Goal: Task Accomplishment & Management: Manage account settings

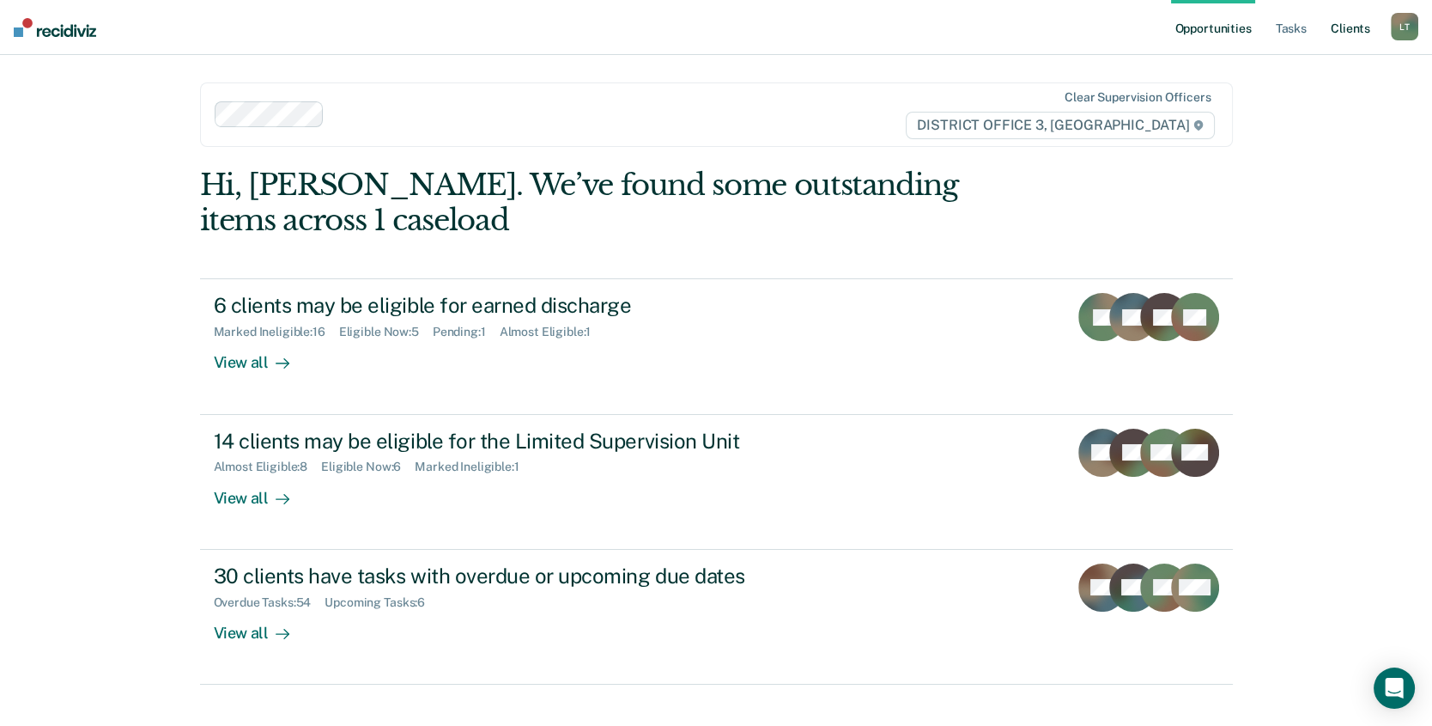
click at [1344, 27] on link "Client s" at bounding box center [1351, 27] width 46 height 55
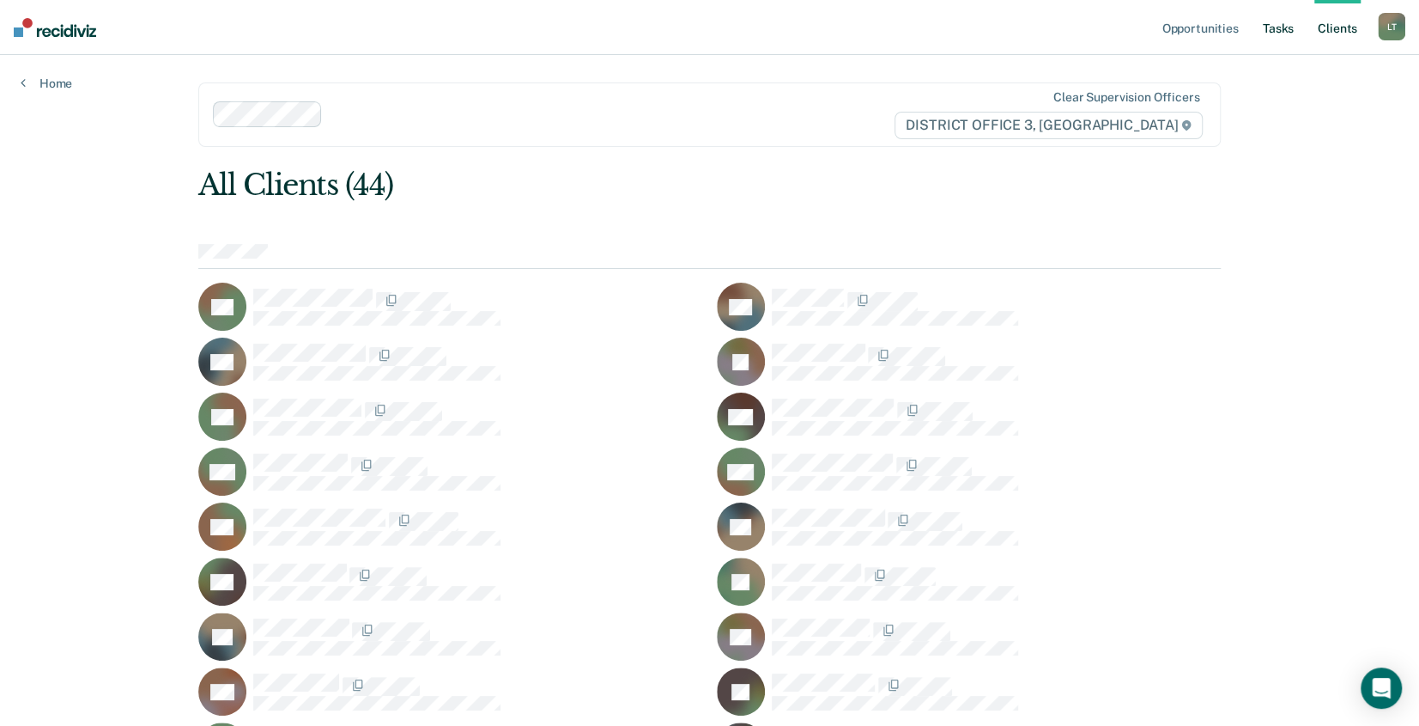
click at [1283, 27] on link "Tasks" at bounding box center [1279, 27] width 38 height 55
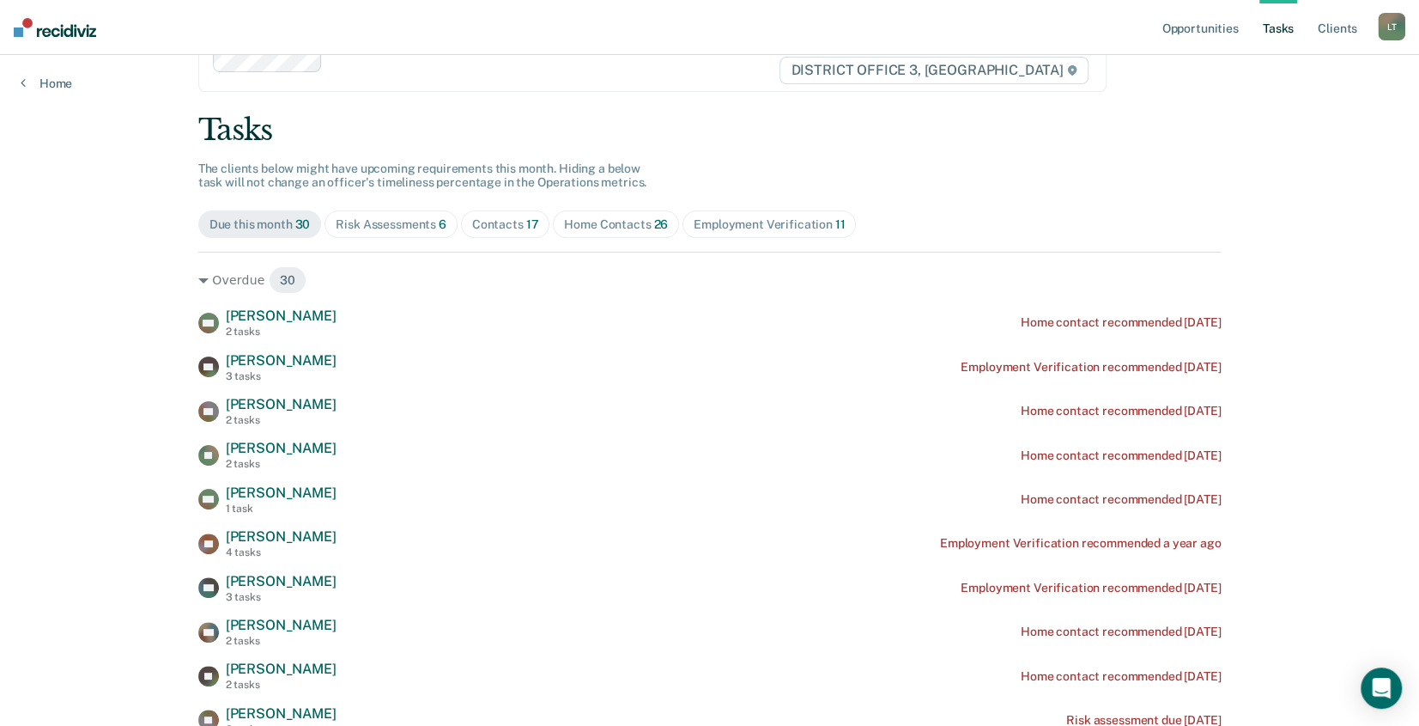
scroll to position [86, 0]
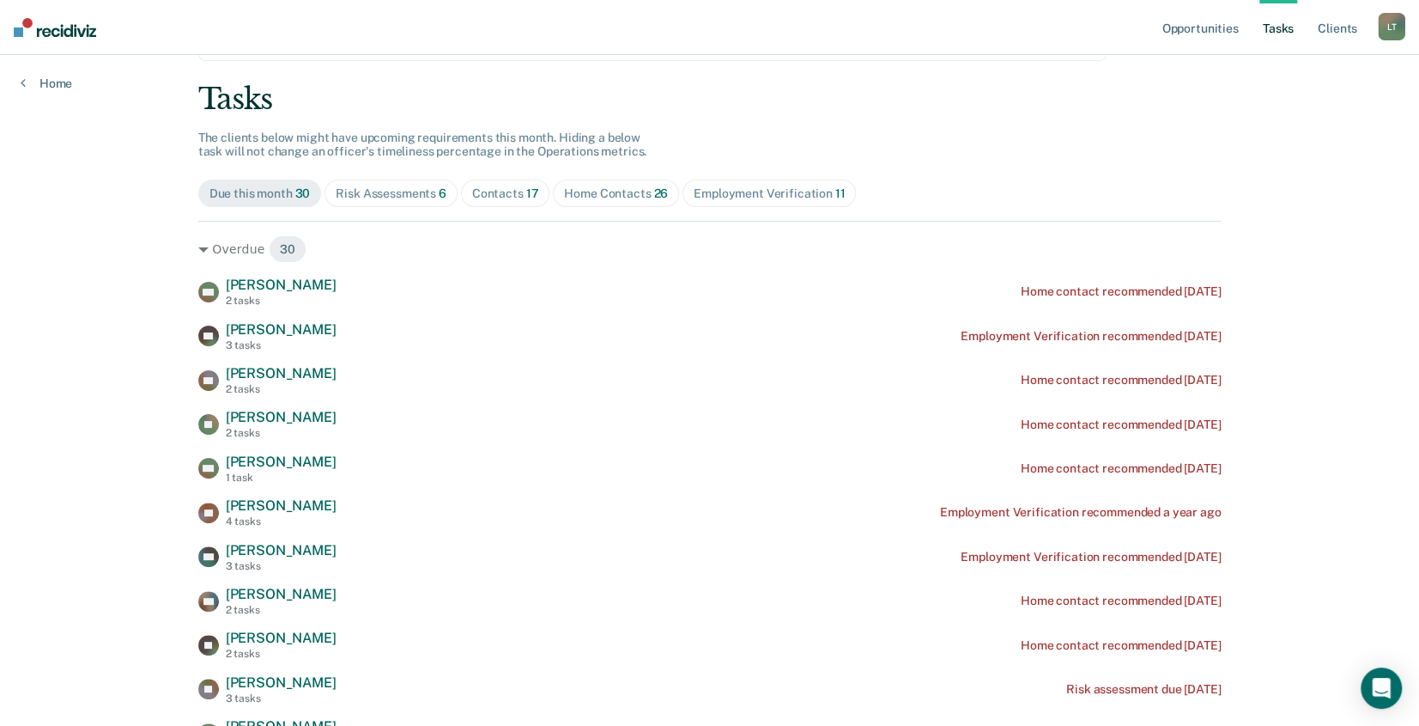
click at [614, 186] on div "Home Contacts 26" at bounding box center [616, 193] width 104 height 15
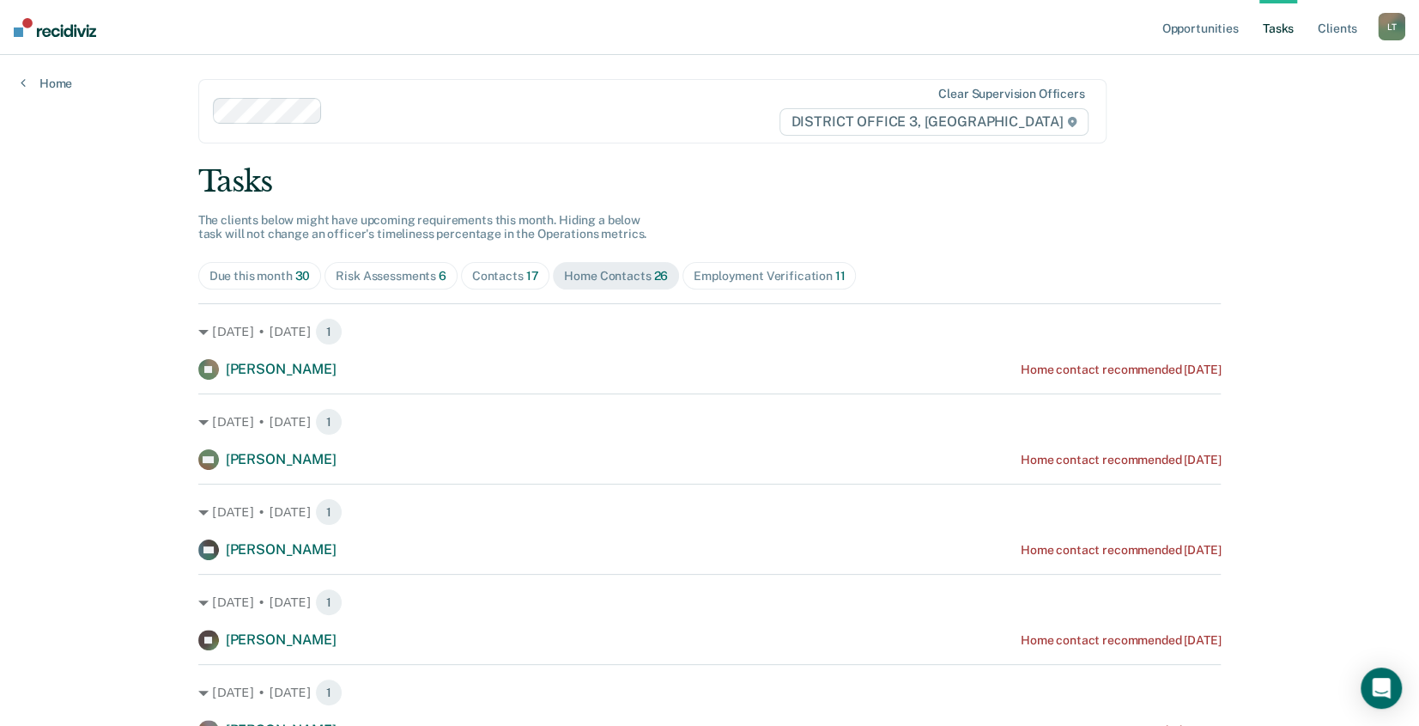
scroll to position [0, 0]
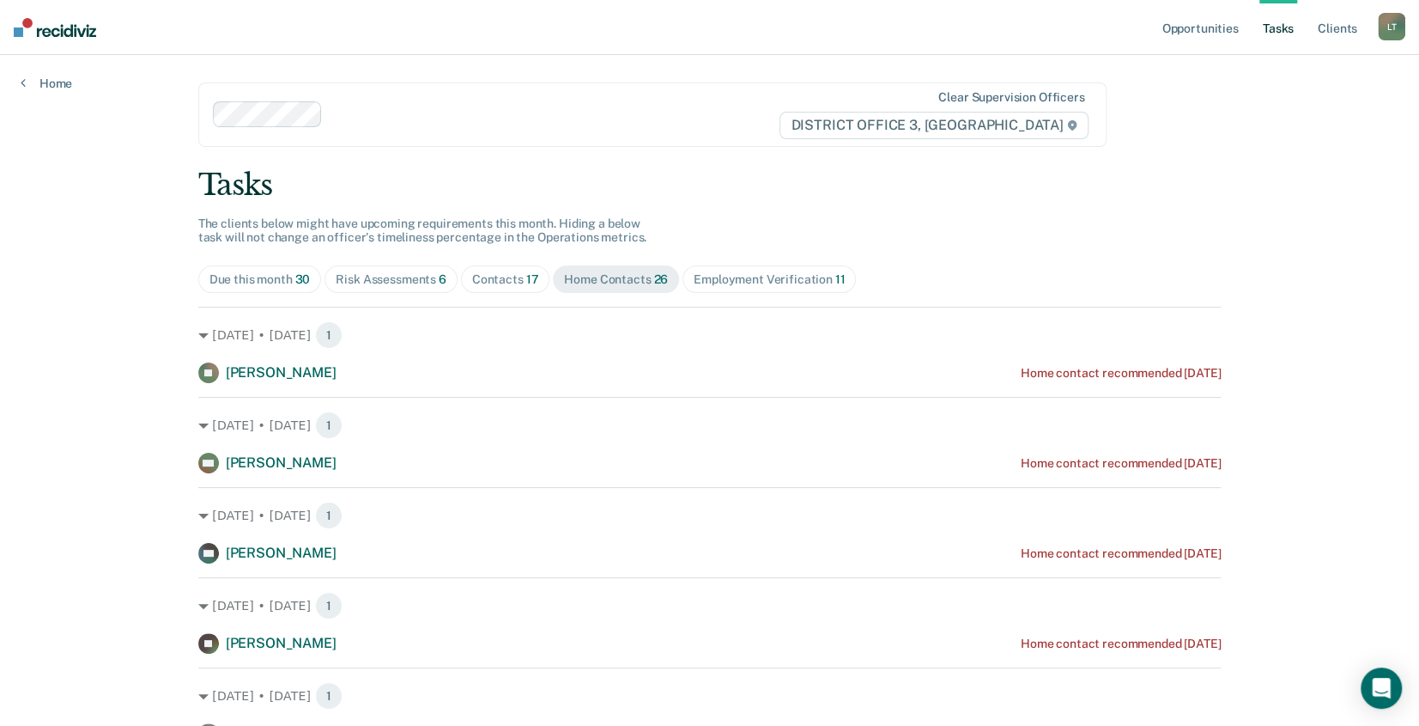
drag, startPoint x: 605, startPoint y: 274, endPoint x: 572, endPoint y: 278, distance: 32.9
click at [572, 278] on div "Home Contacts 26" at bounding box center [616, 279] width 104 height 15
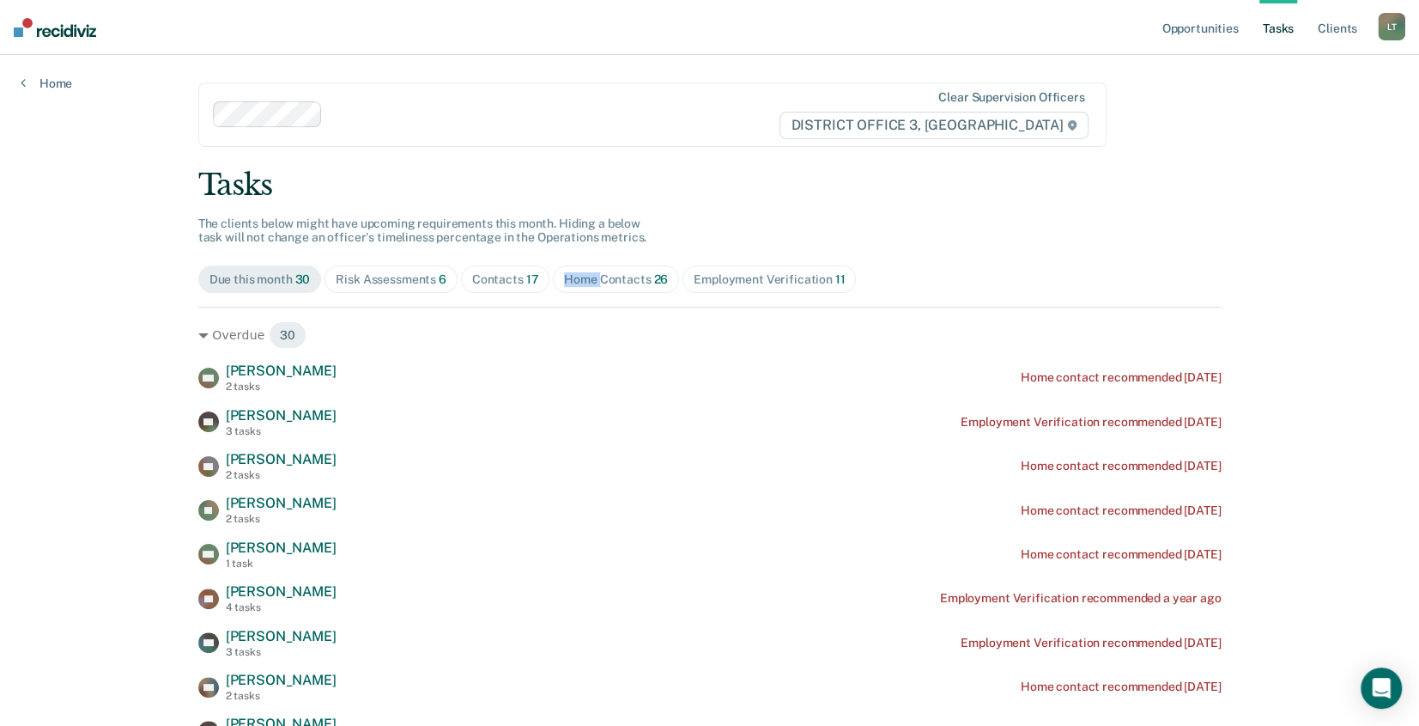
click at [572, 278] on div "Home Contacts 26" at bounding box center [616, 279] width 104 height 15
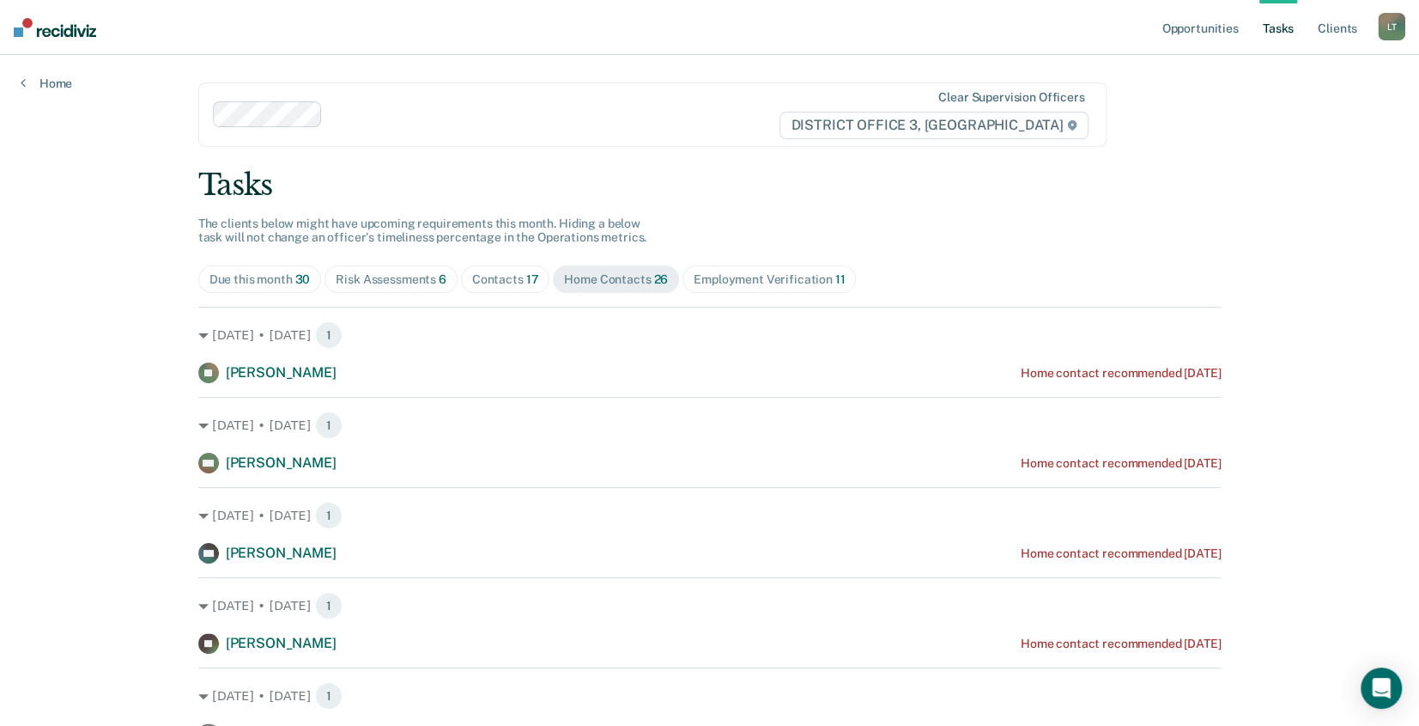
drag, startPoint x: 572, startPoint y: 278, endPoint x: 609, endPoint y: 280, distance: 37.0
click at [609, 280] on div "Home Contacts 26" at bounding box center [616, 279] width 104 height 15
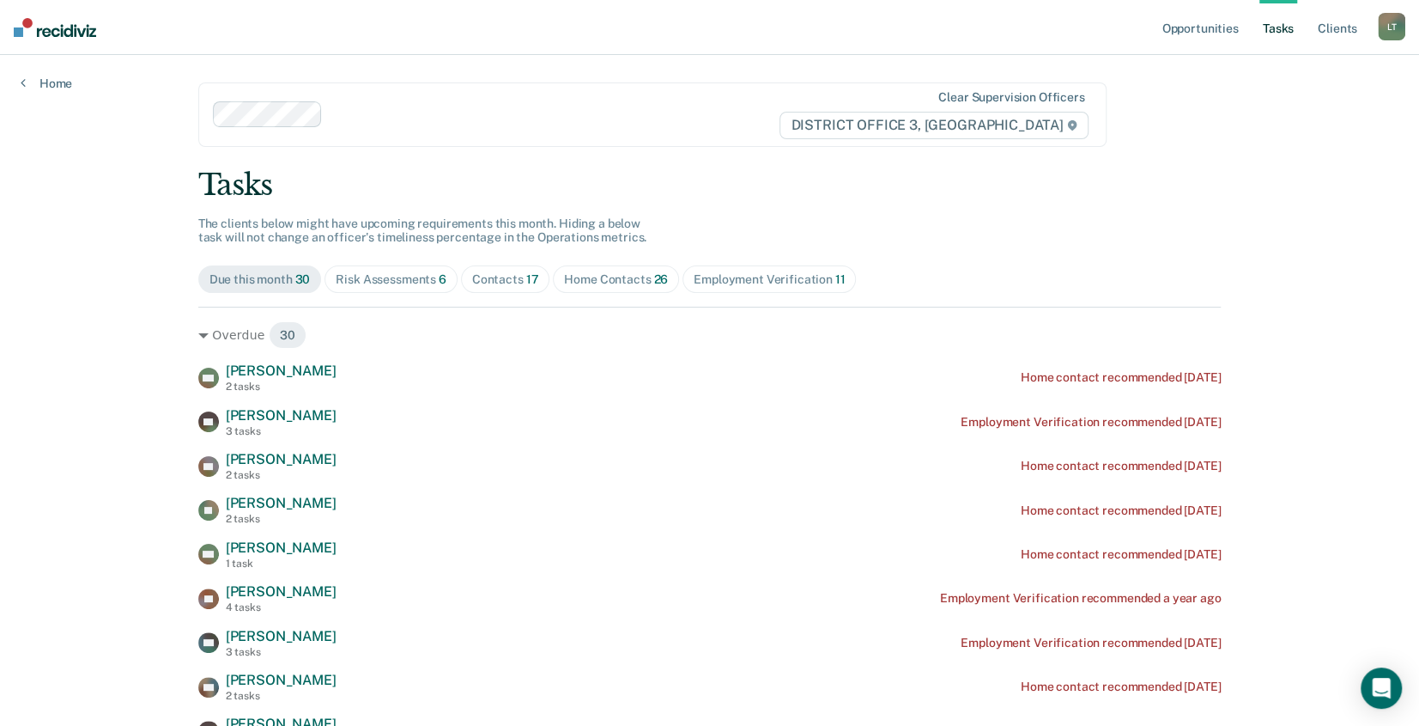
click at [609, 280] on div "Home Contacts 26" at bounding box center [616, 279] width 104 height 15
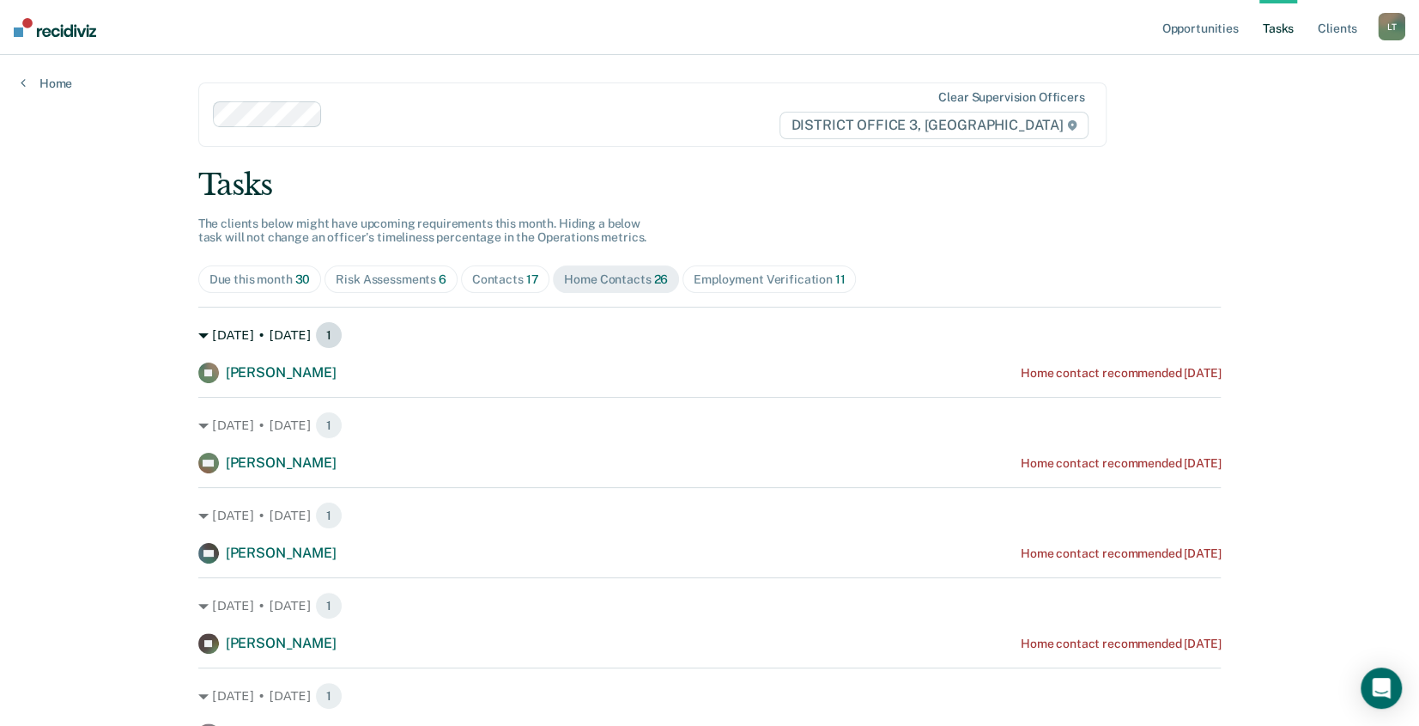
click at [315, 337] on span "1" at bounding box center [328, 334] width 27 height 27
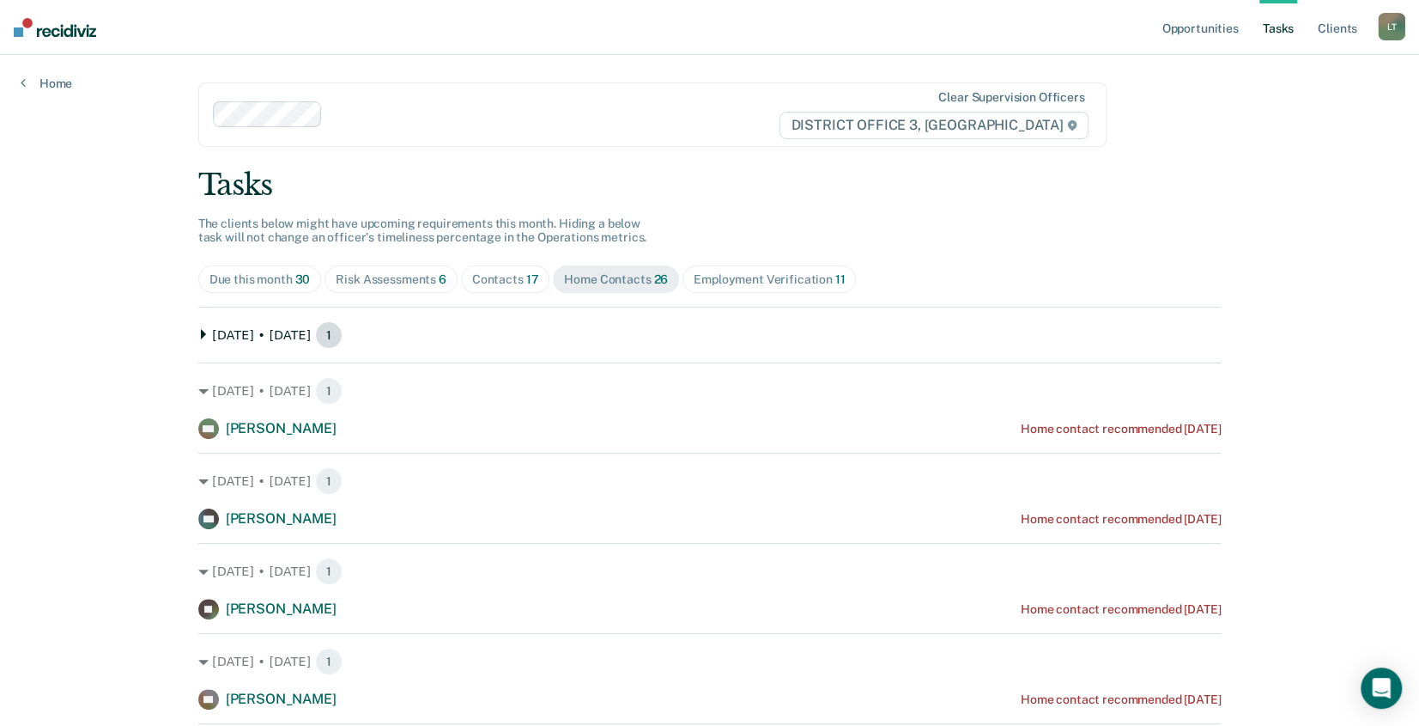
click at [315, 337] on span "1" at bounding box center [328, 334] width 27 height 27
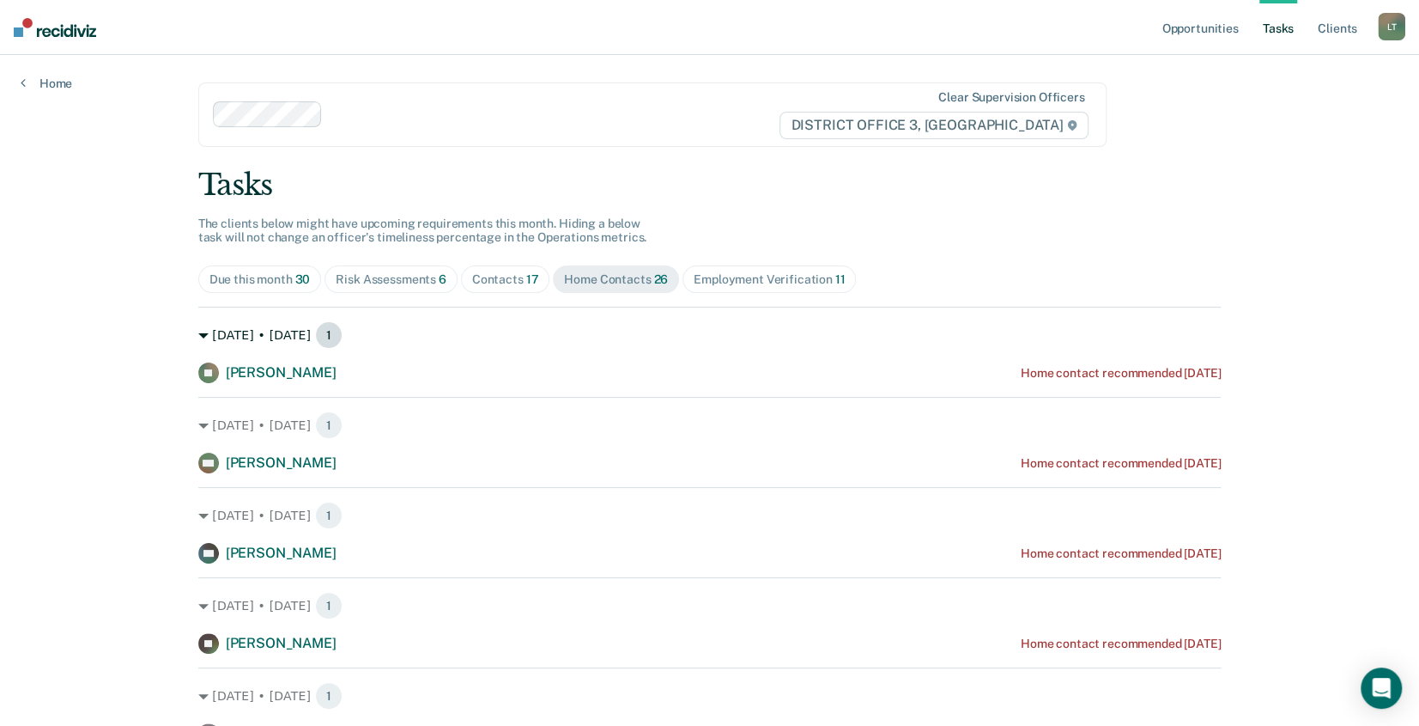
click at [315, 337] on span "1" at bounding box center [328, 334] width 27 height 27
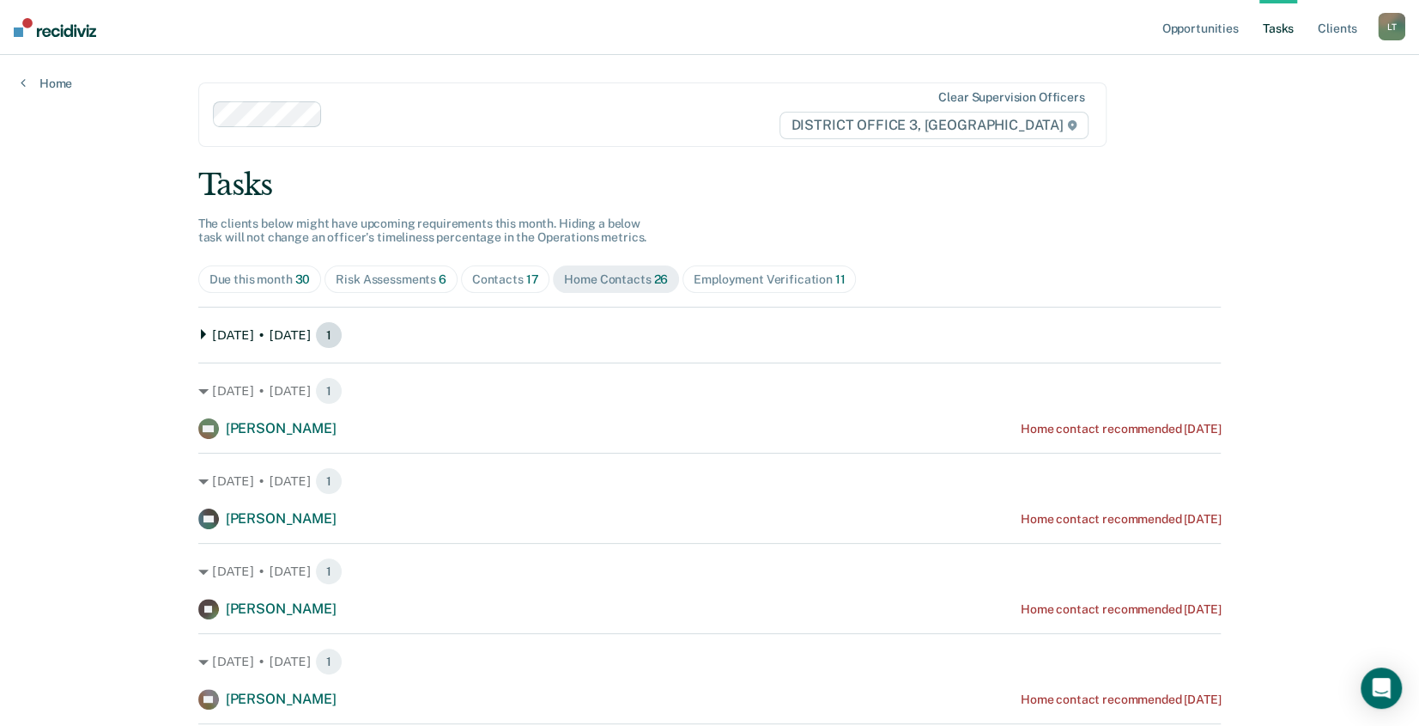
click at [315, 337] on span "1" at bounding box center [328, 334] width 27 height 27
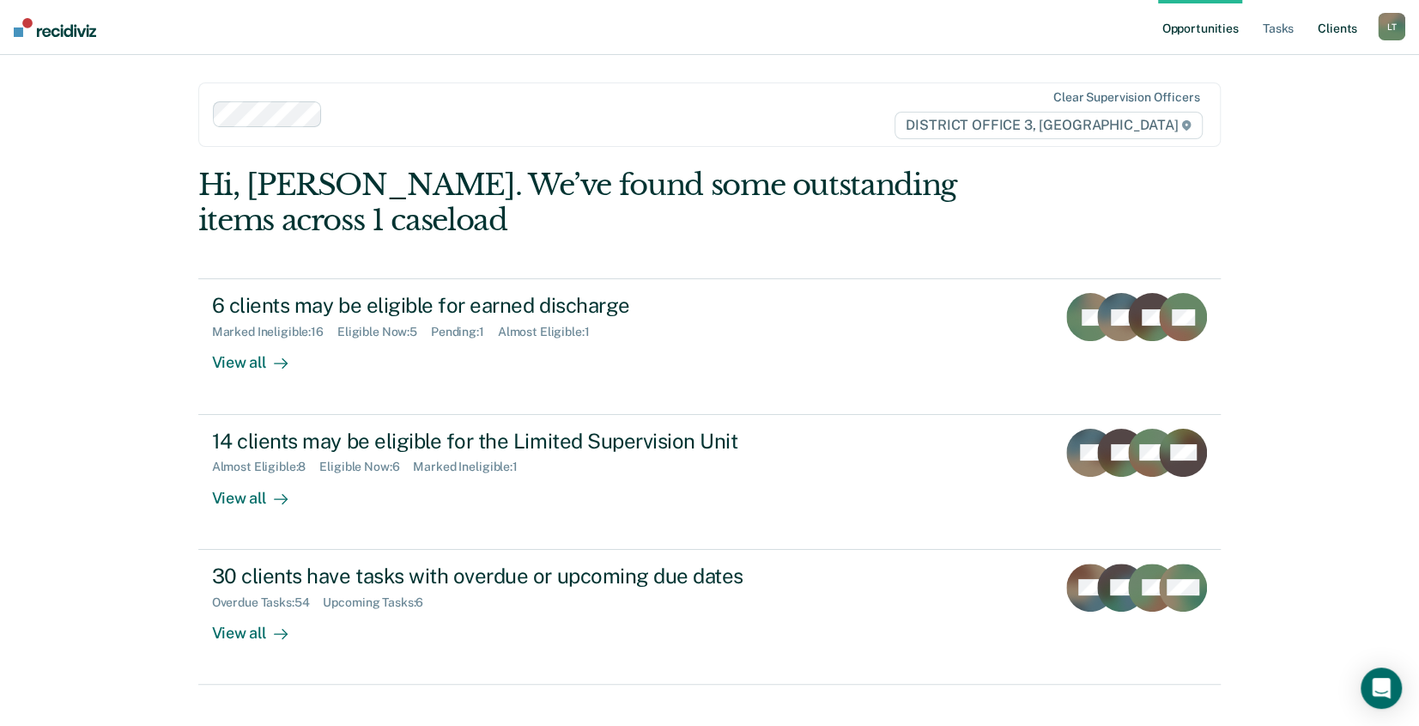
click at [1328, 27] on link "Client s" at bounding box center [1338, 27] width 46 height 55
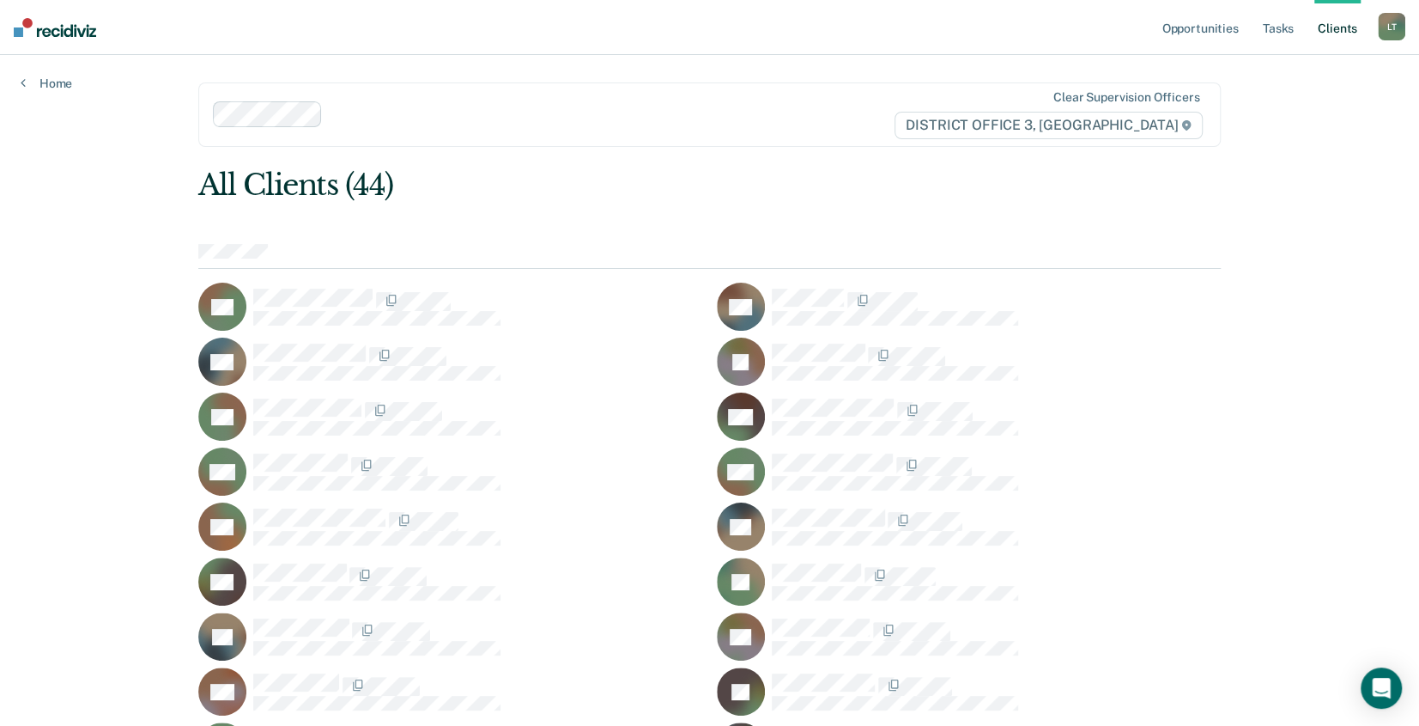
click at [1334, 26] on link "Client s" at bounding box center [1338, 27] width 46 height 55
click at [1283, 25] on link "Tasks" at bounding box center [1279, 27] width 38 height 55
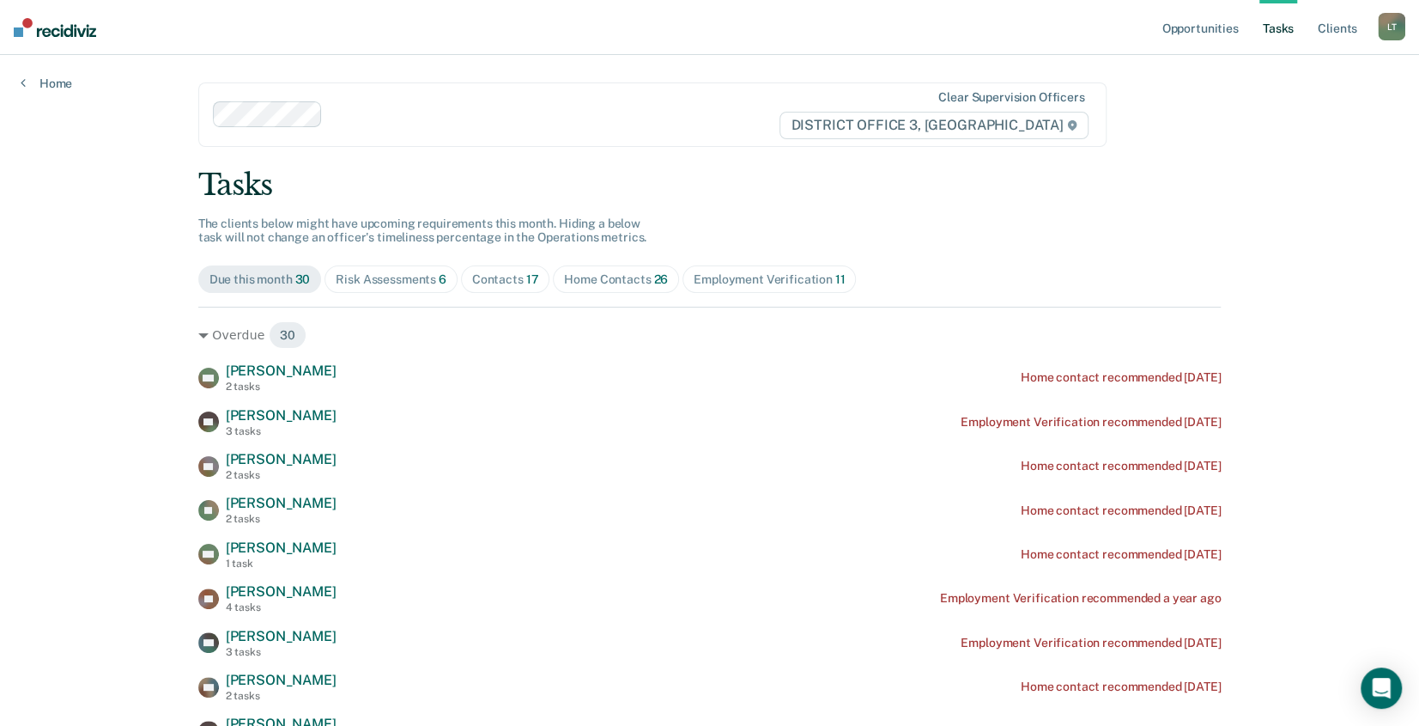
click at [616, 278] on div "Home Contacts 26" at bounding box center [616, 279] width 104 height 15
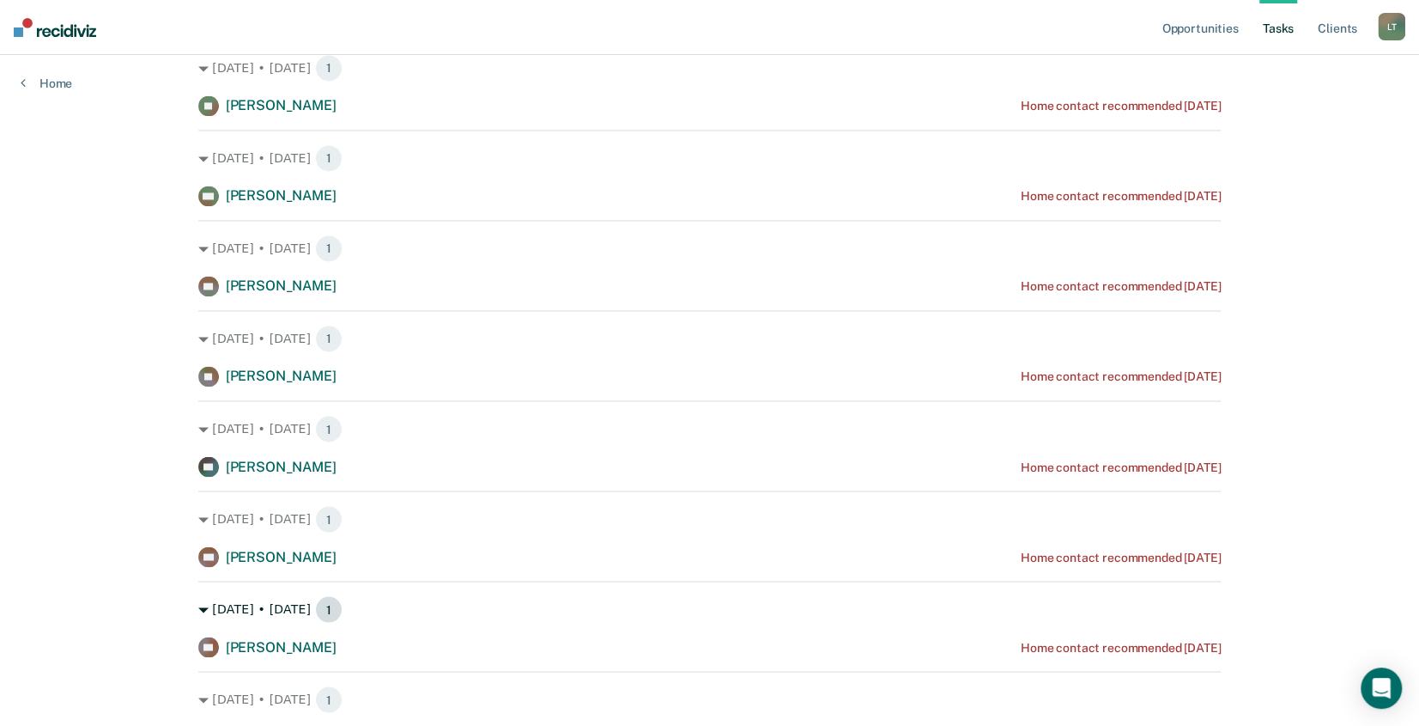
scroll to position [1978, 0]
click at [315, 428] on span "1" at bounding box center [328, 429] width 27 height 27
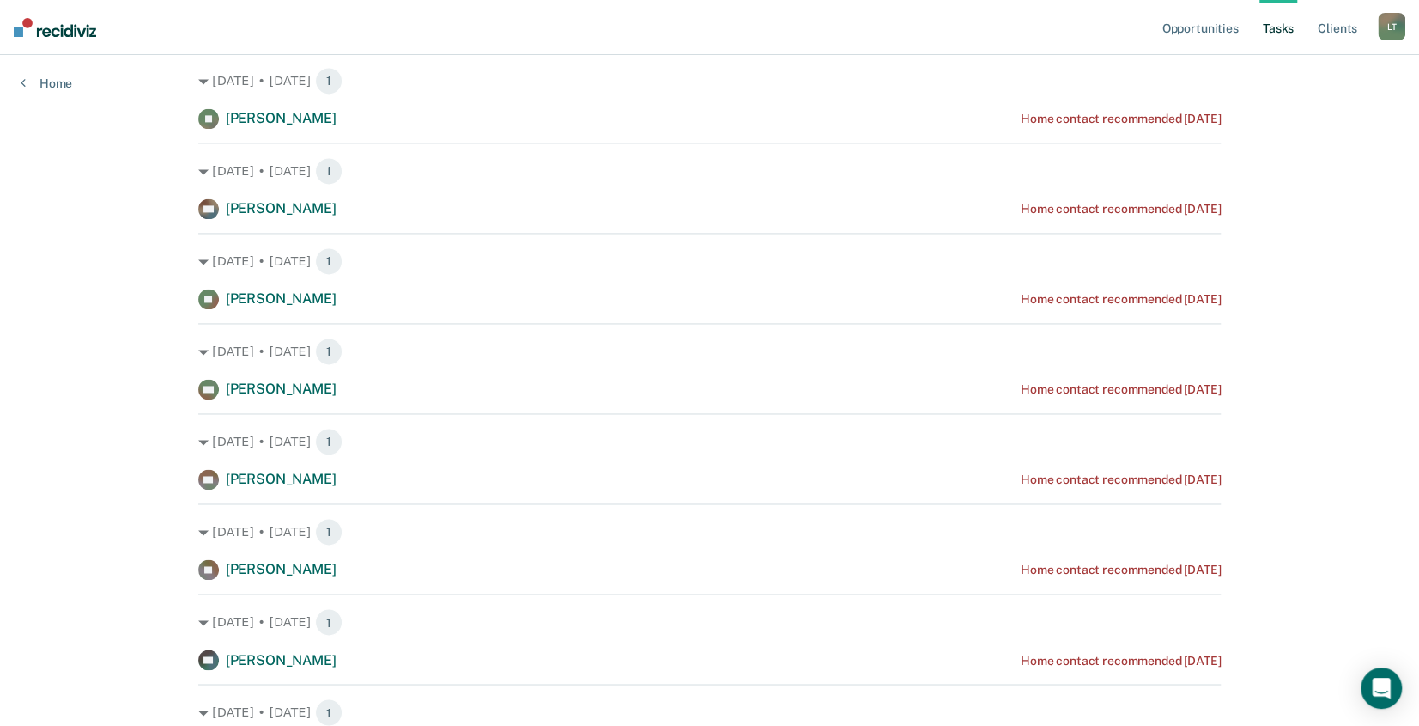
scroll to position [1601, 0]
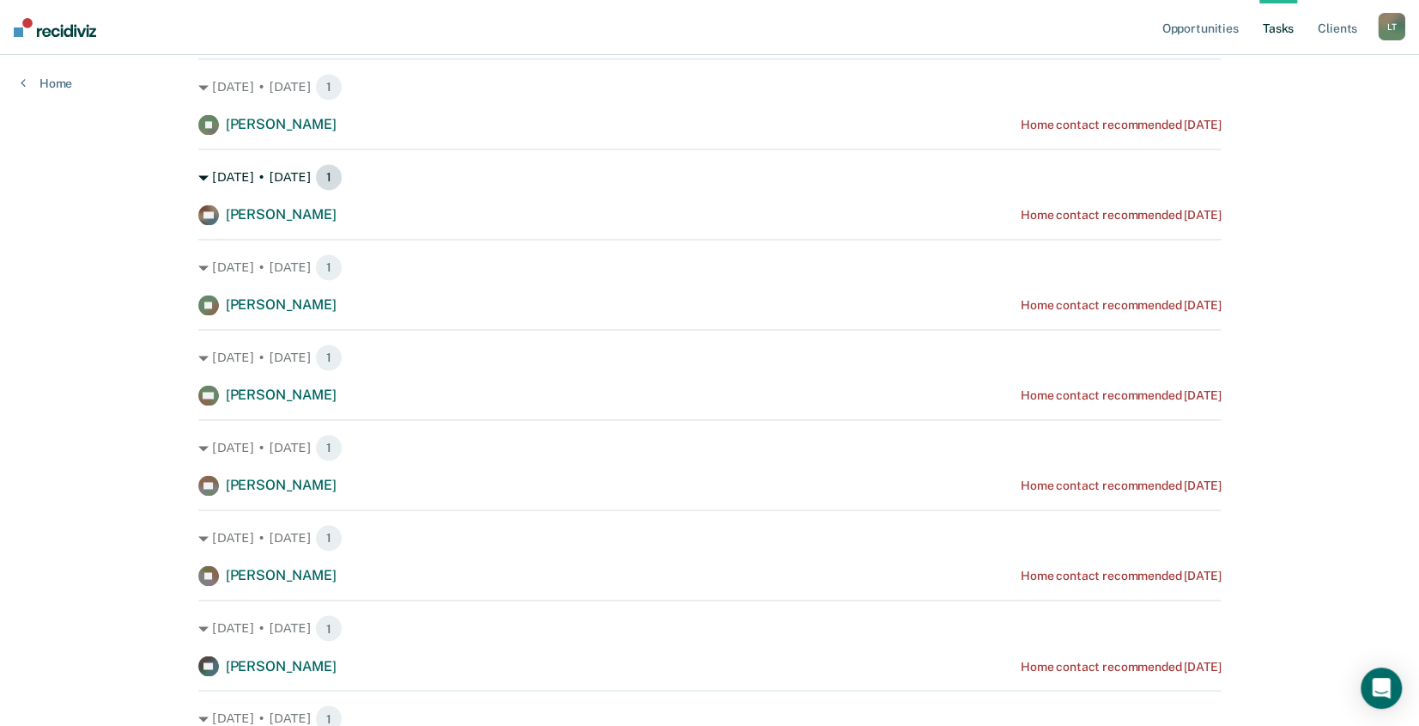
click at [318, 173] on span "1" at bounding box center [328, 176] width 27 height 27
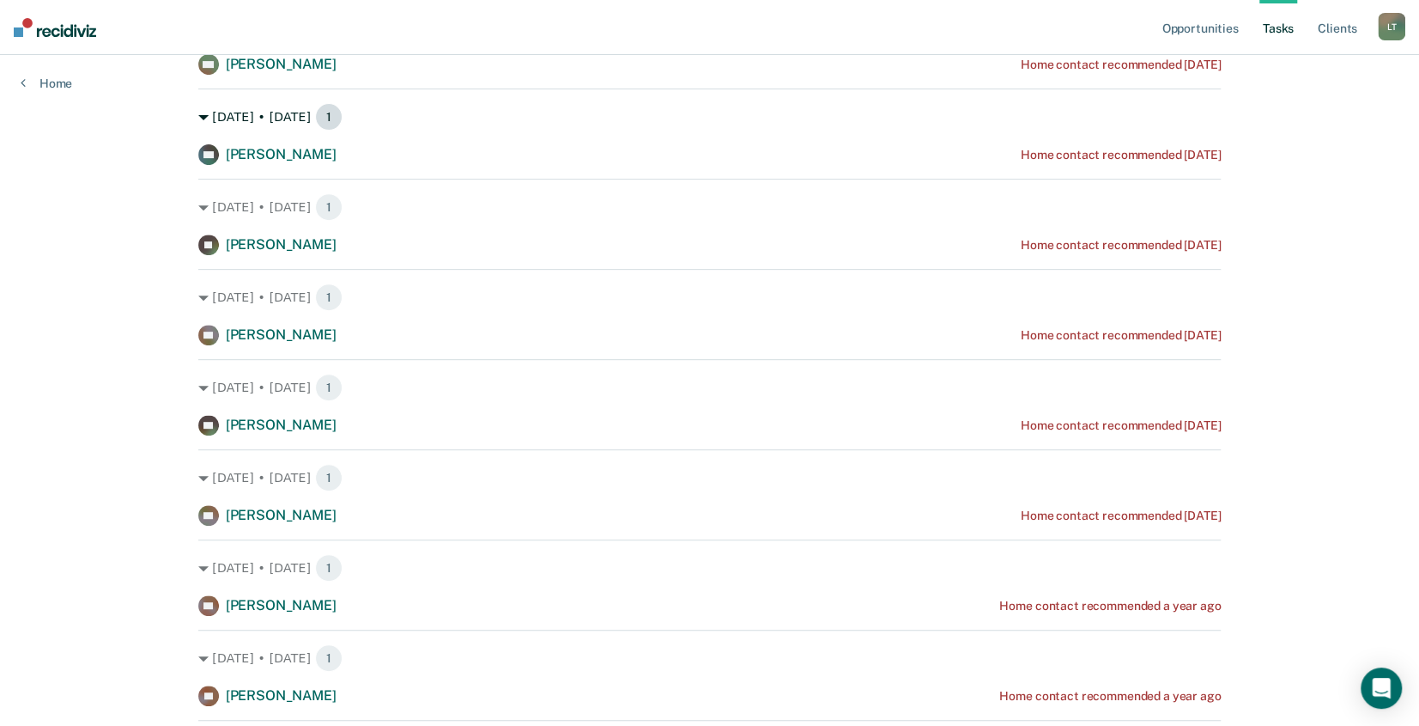
drag, startPoint x: 306, startPoint y: 116, endPoint x: 319, endPoint y: 129, distance: 18.8
click at [315, 116] on span "1" at bounding box center [328, 116] width 27 height 27
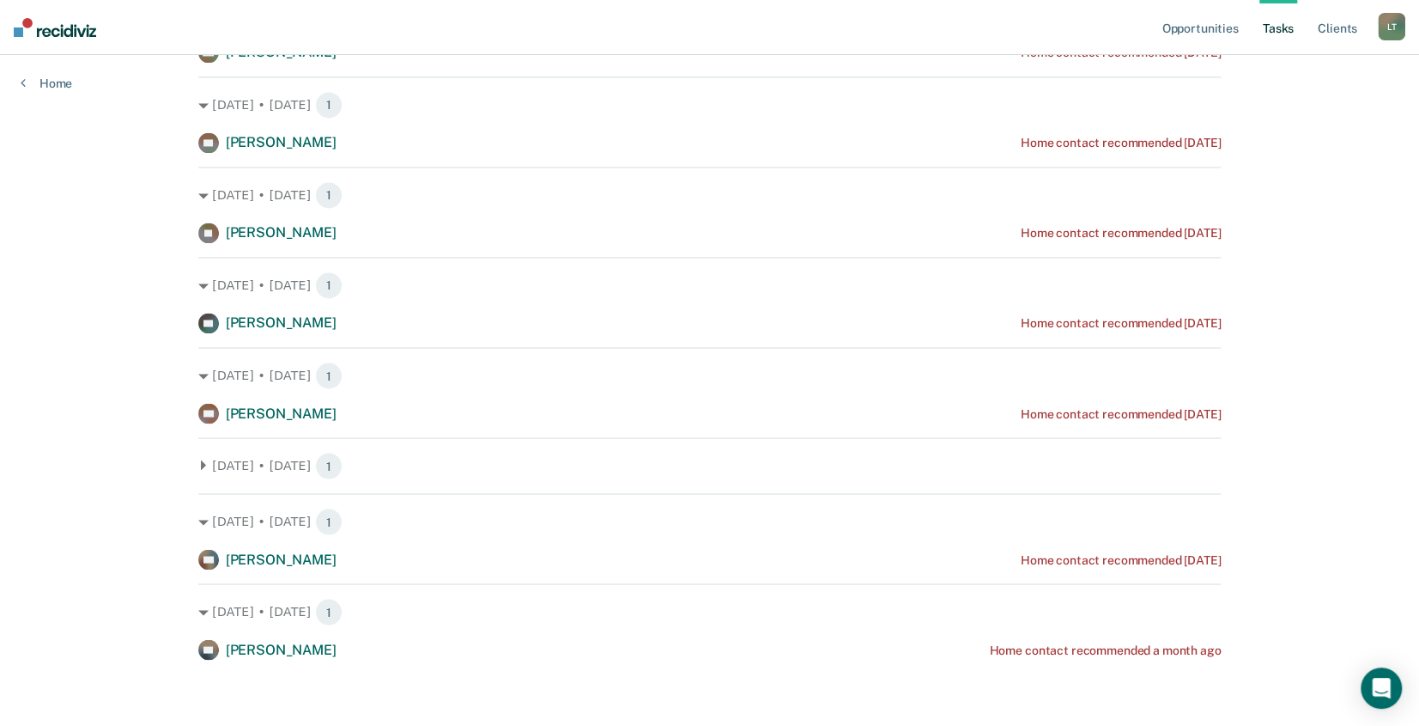
scroll to position [1875, 0]
click at [315, 279] on span "1" at bounding box center [328, 283] width 27 height 27
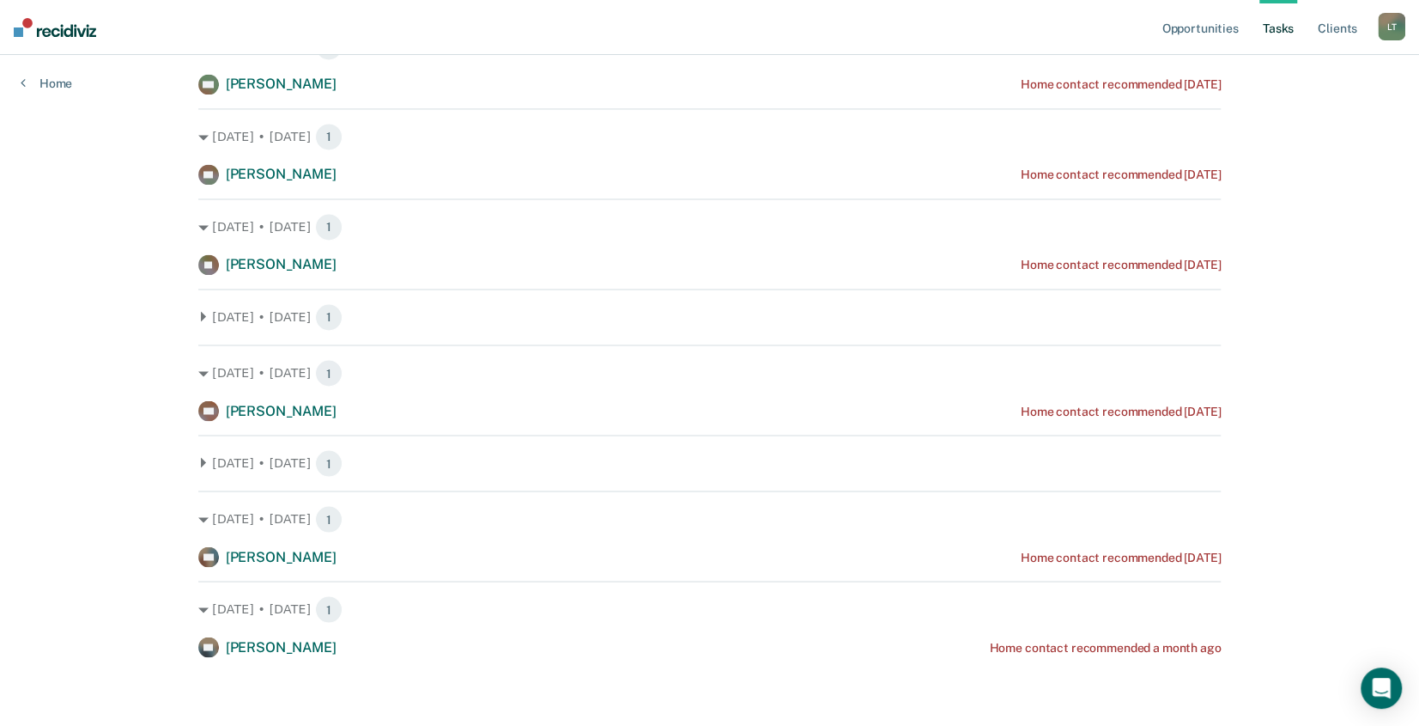
scroll to position [1841, 0]
click at [319, 373] on span "1" at bounding box center [328, 374] width 27 height 27
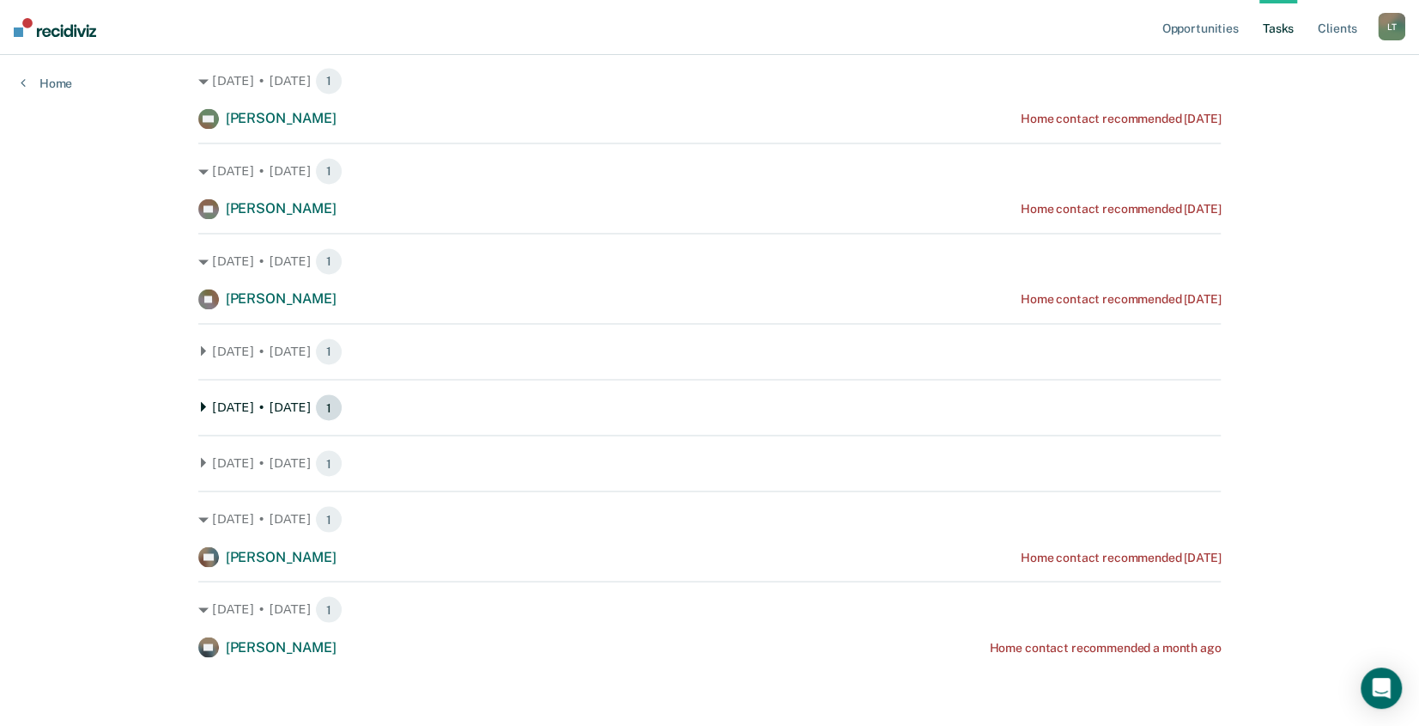
scroll to position [1807, 0]
click at [319, 258] on span "1" at bounding box center [328, 262] width 27 height 27
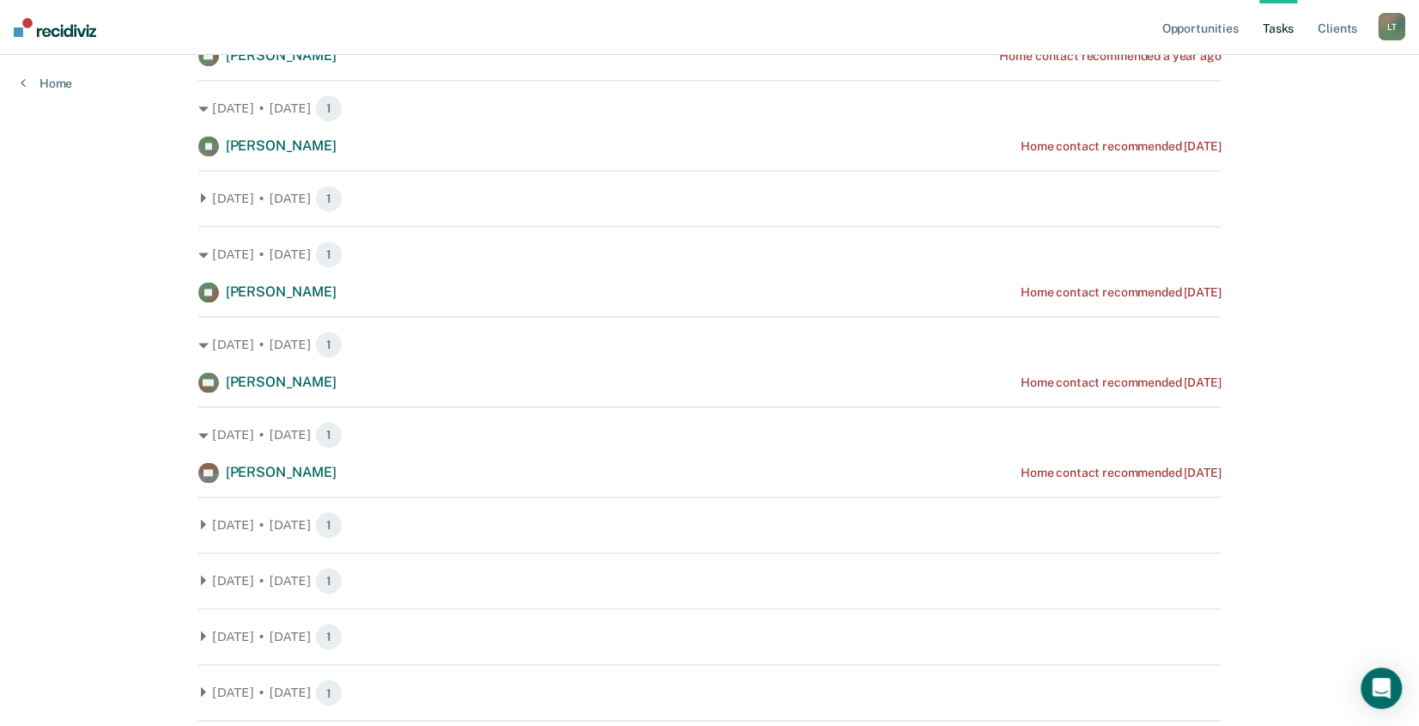
scroll to position [1516, 0]
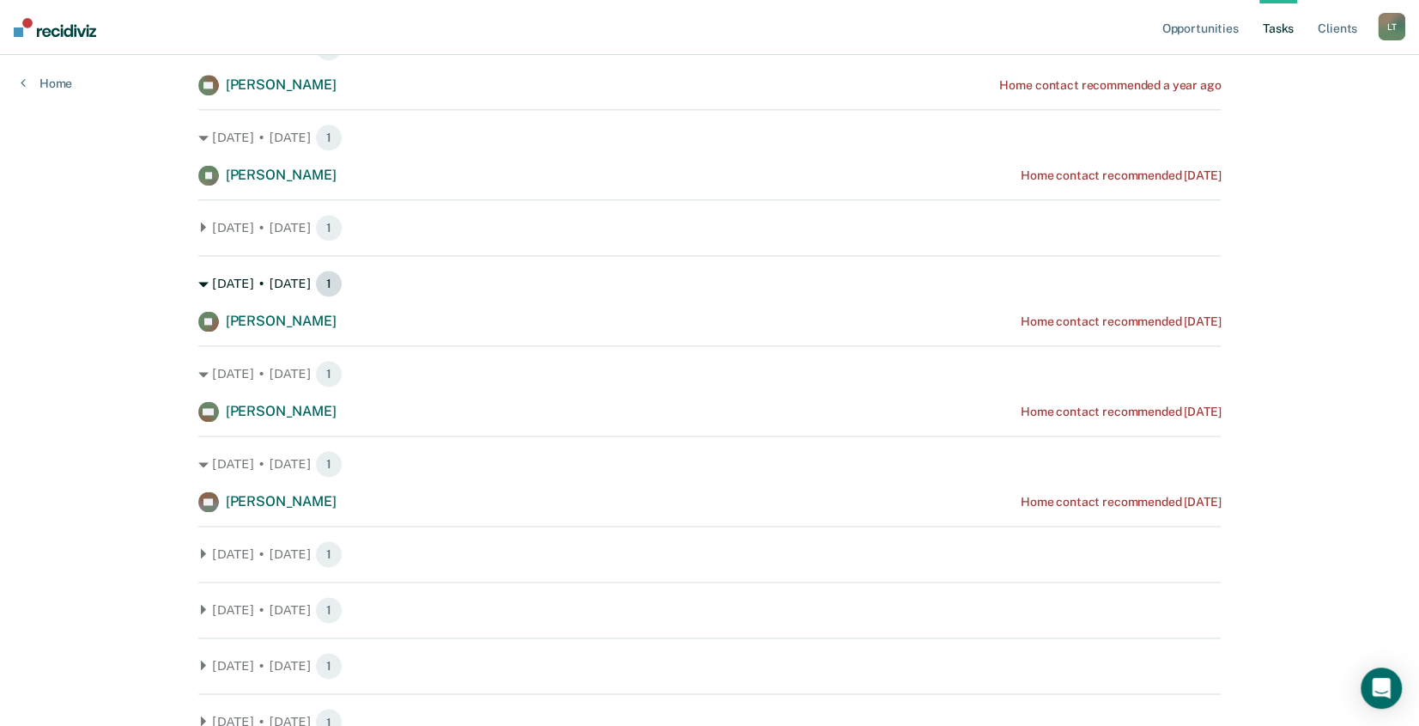
click at [317, 278] on span "1" at bounding box center [328, 283] width 27 height 27
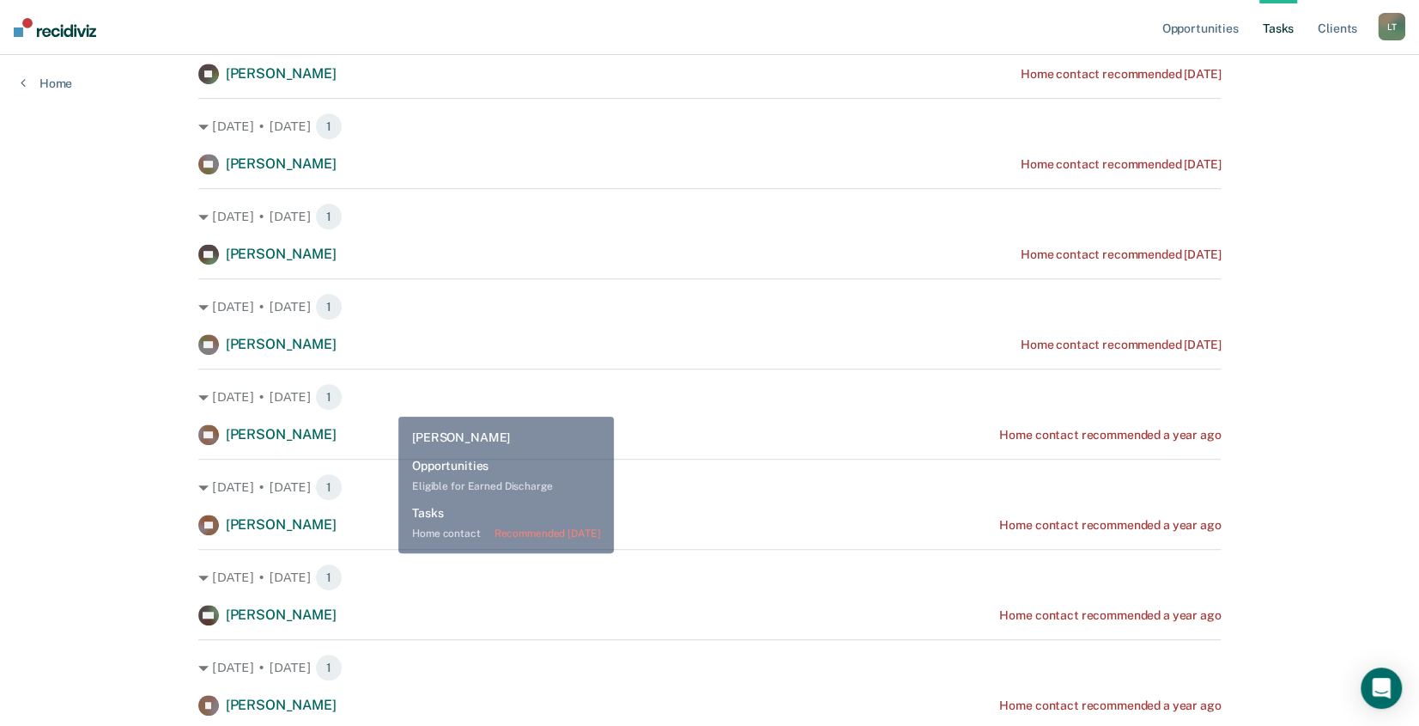
scroll to position [228, 0]
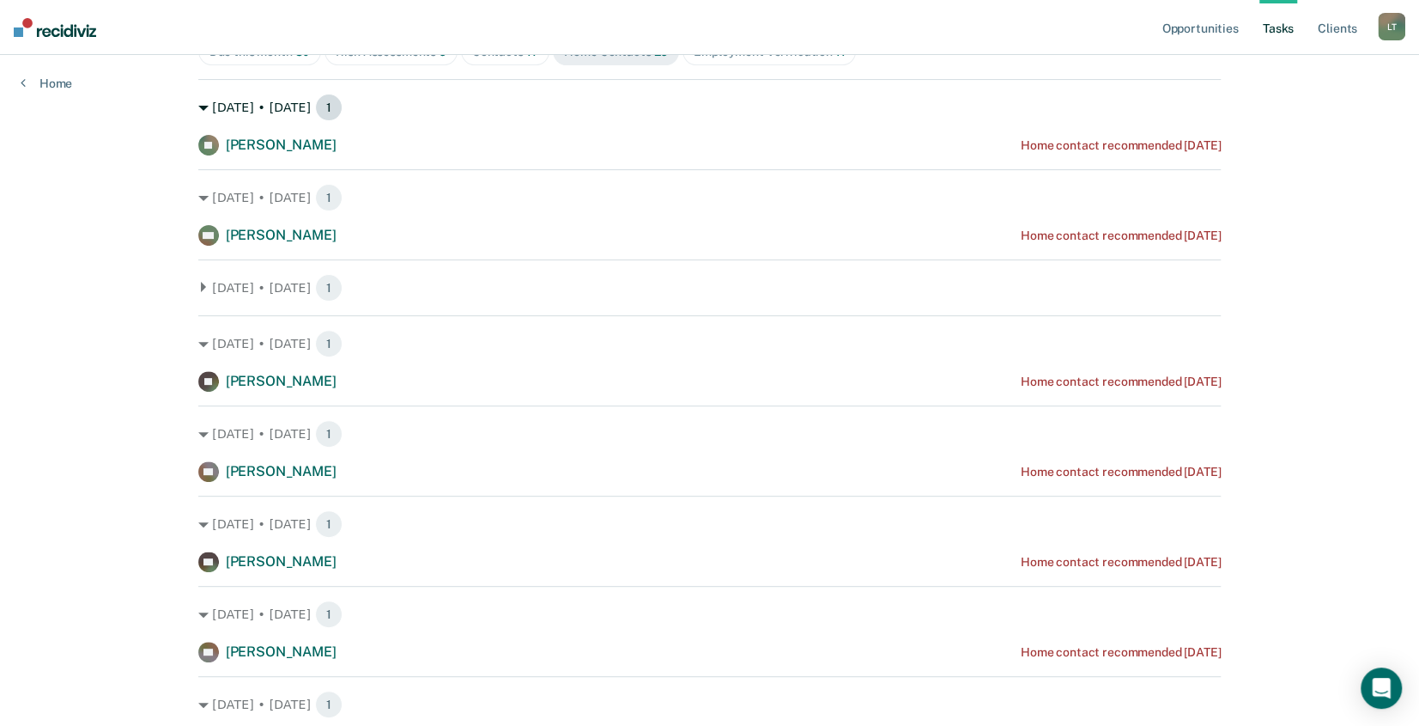
click at [316, 110] on span "1" at bounding box center [328, 107] width 27 height 27
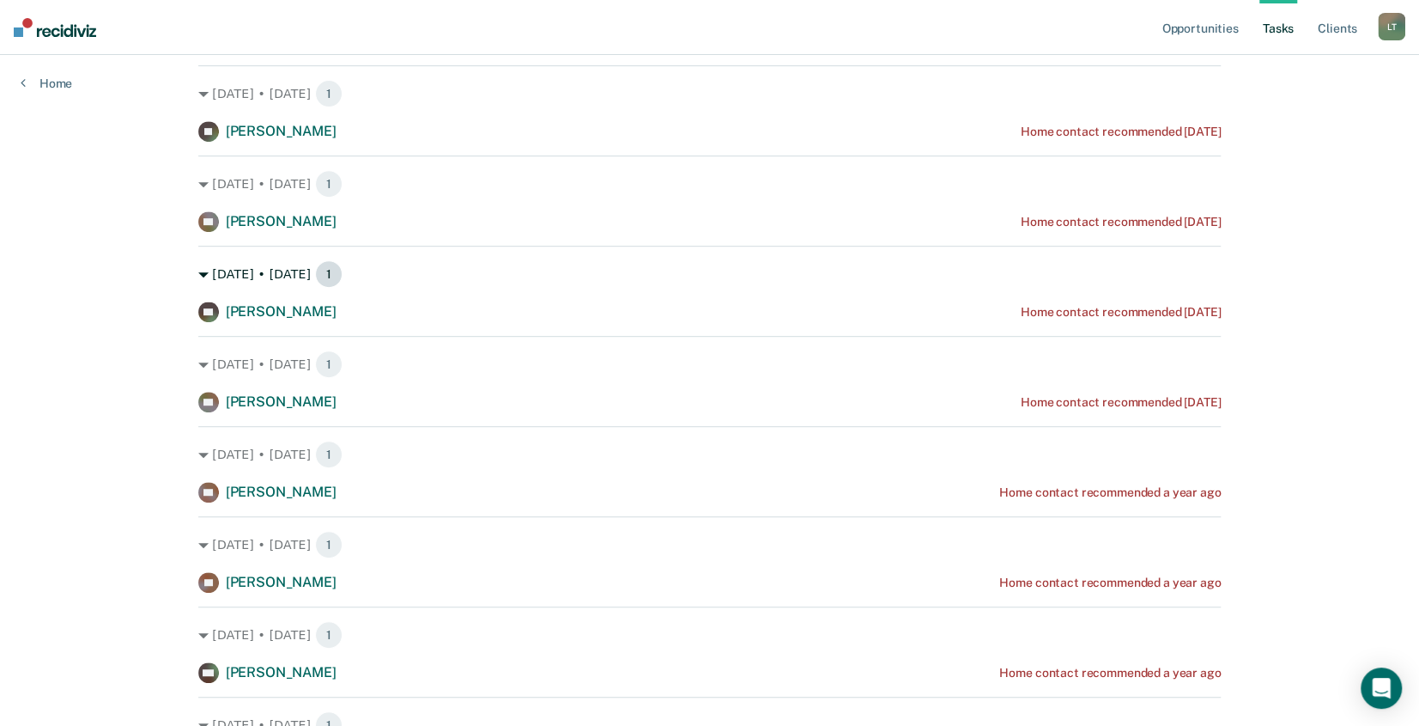
scroll to position [485, 0]
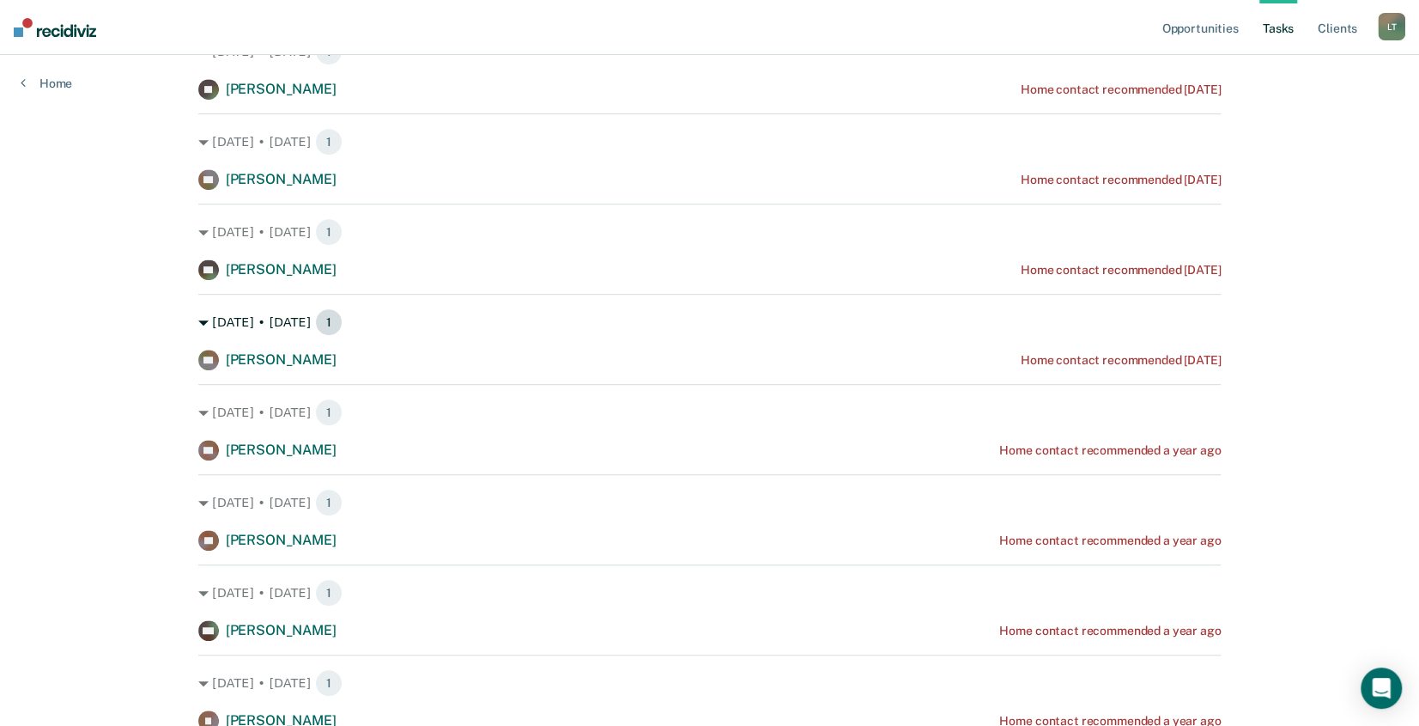
click at [320, 318] on span "1" at bounding box center [328, 321] width 27 height 27
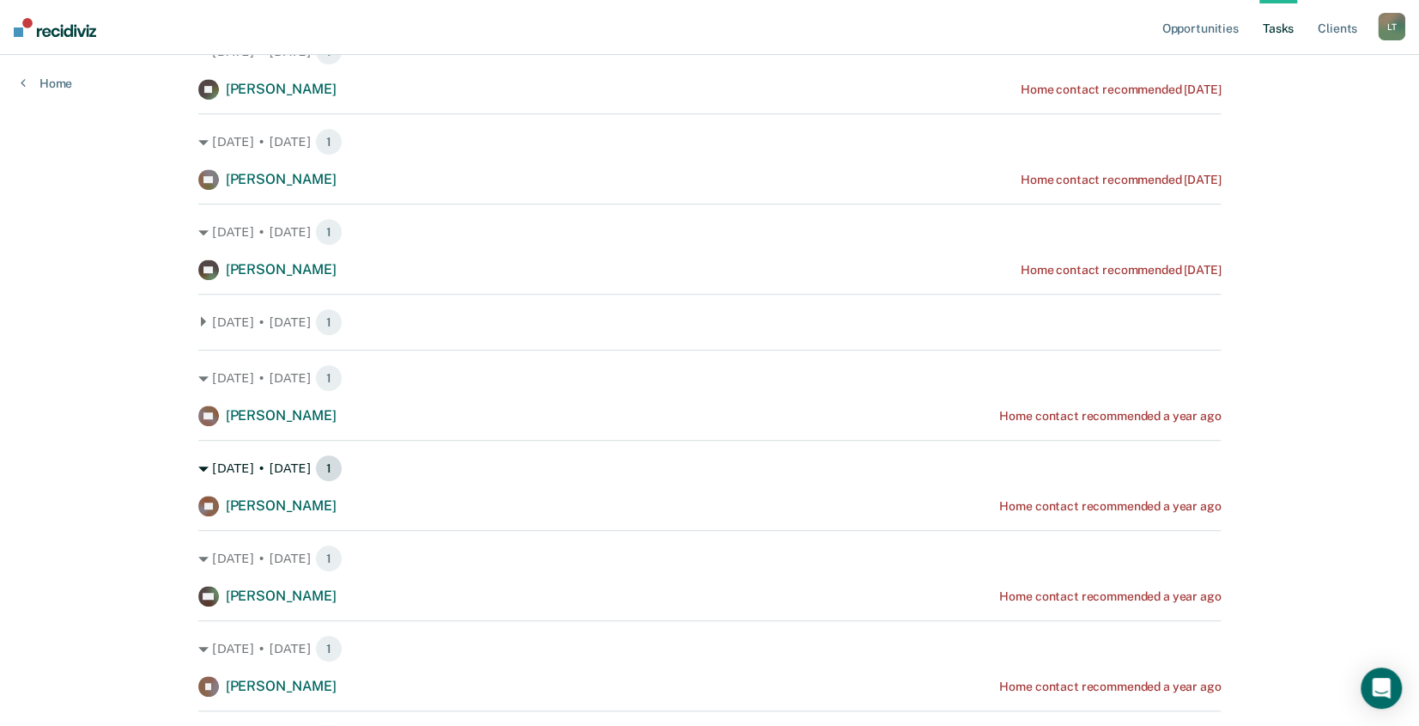
click at [315, 462] on span "1" at bounding box center [328, 467] width 27 height 27
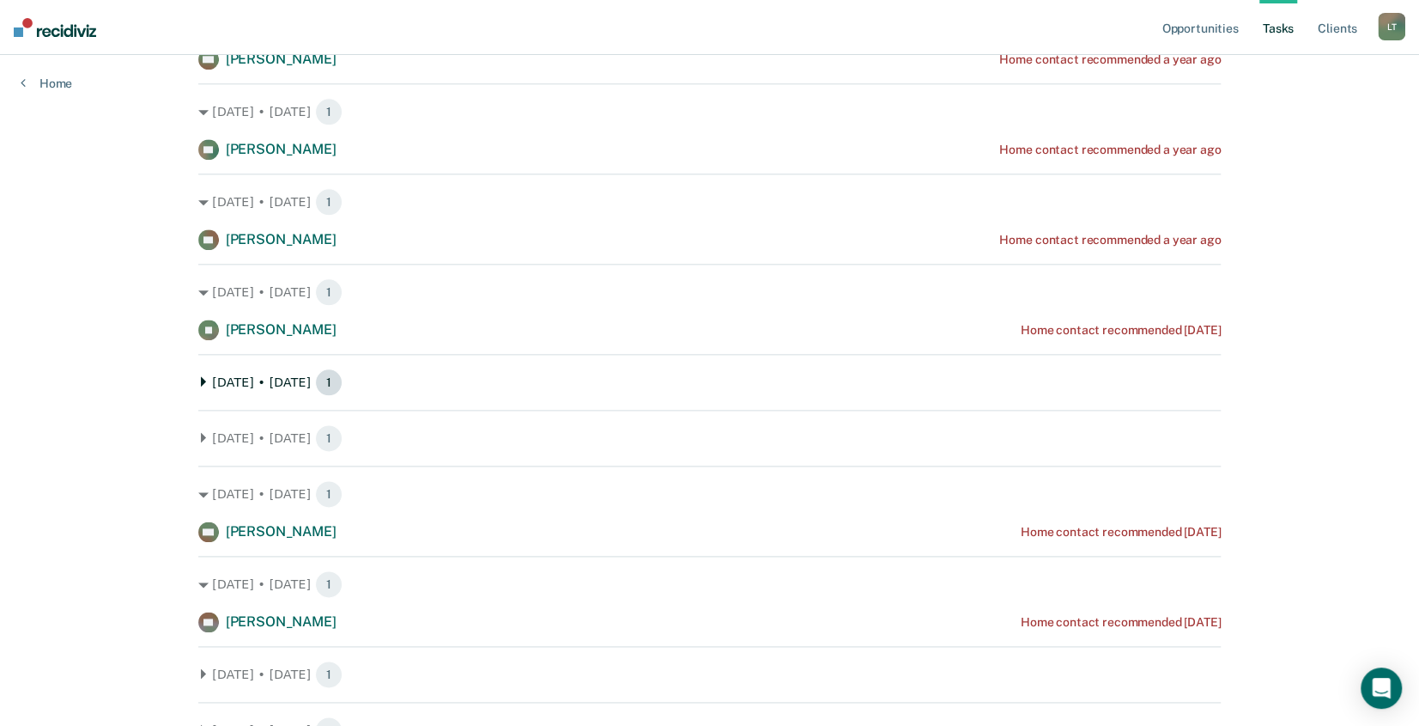
scroll to position [1601, 0]
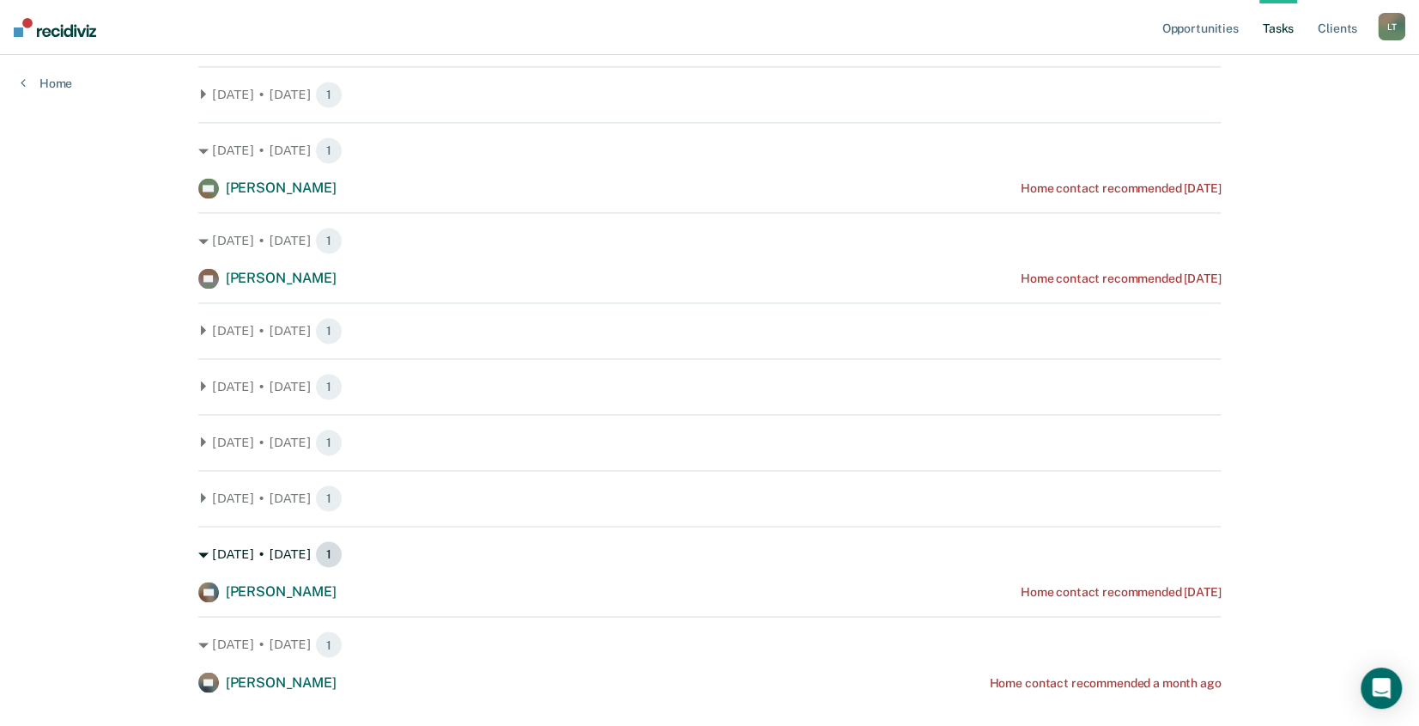
click at [315, 556] on span "1" at bounding box center [328, 553] width 27 height 27
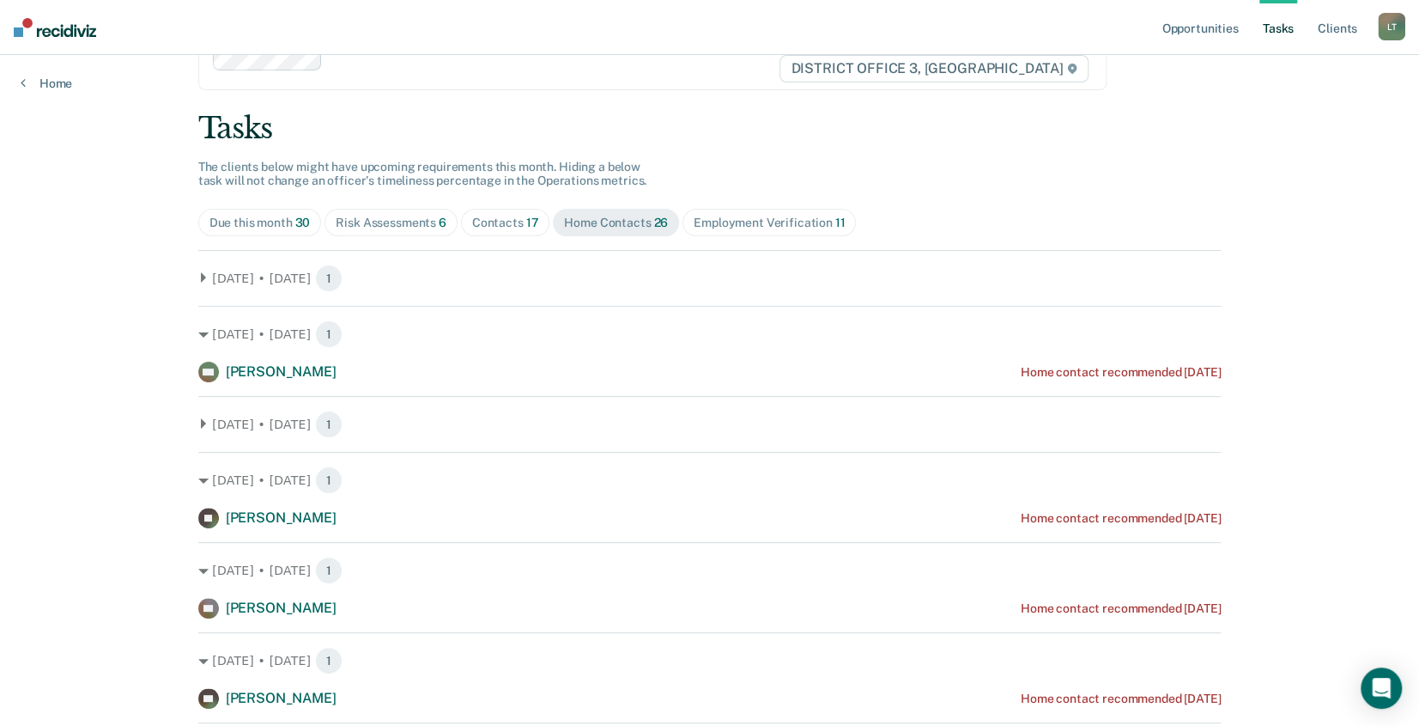
scroll to position [56, 0]
click at [318, 277] on span "1" at bounding box center [328, 278] width 27 height 27
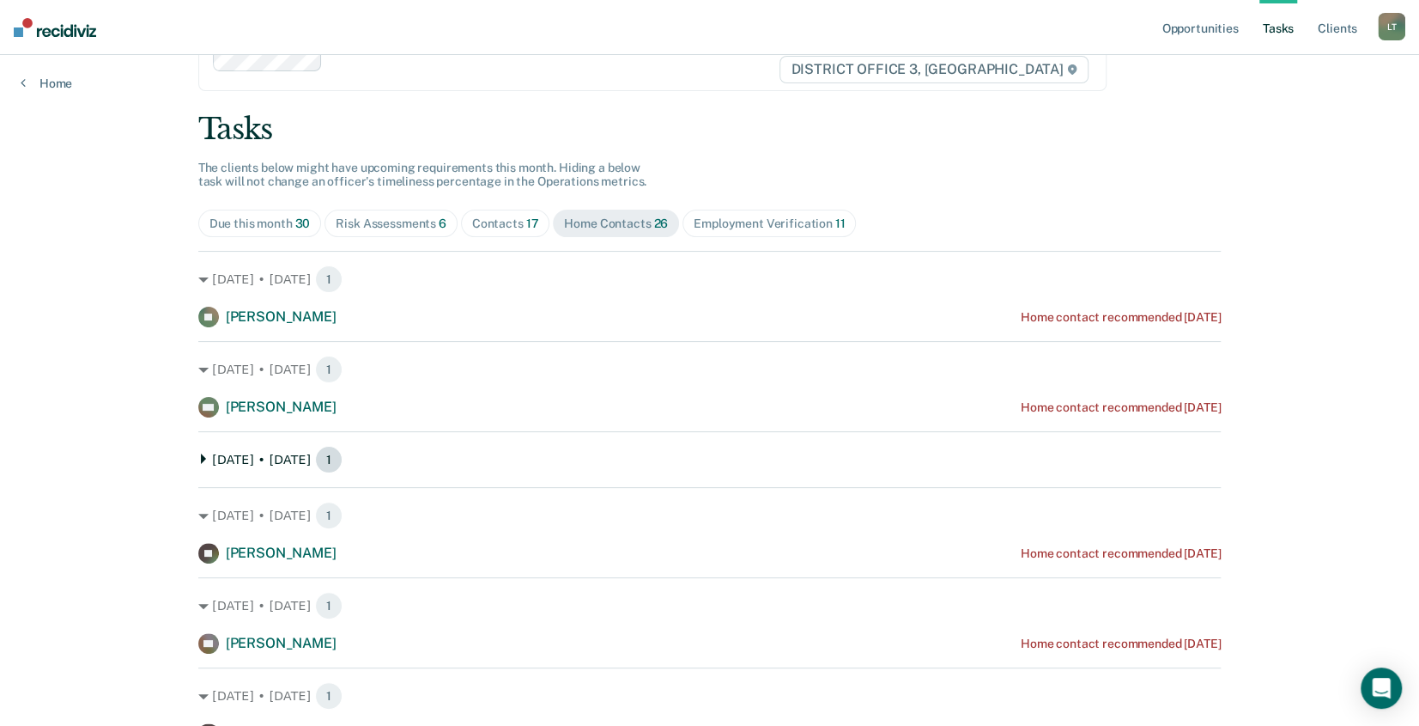
click at [315, 461] on span "1" at bounding box center [328, 459] width 27 height 27
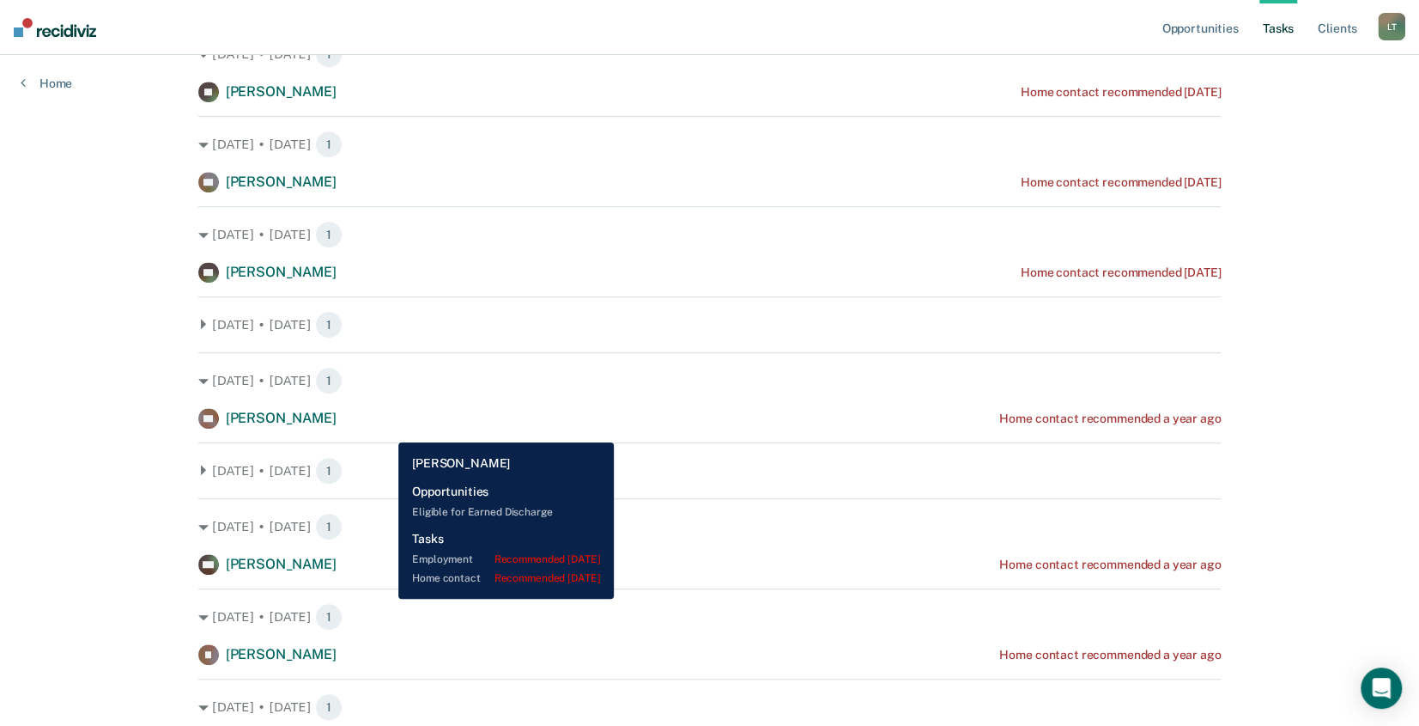
scroll to position [571, 0]
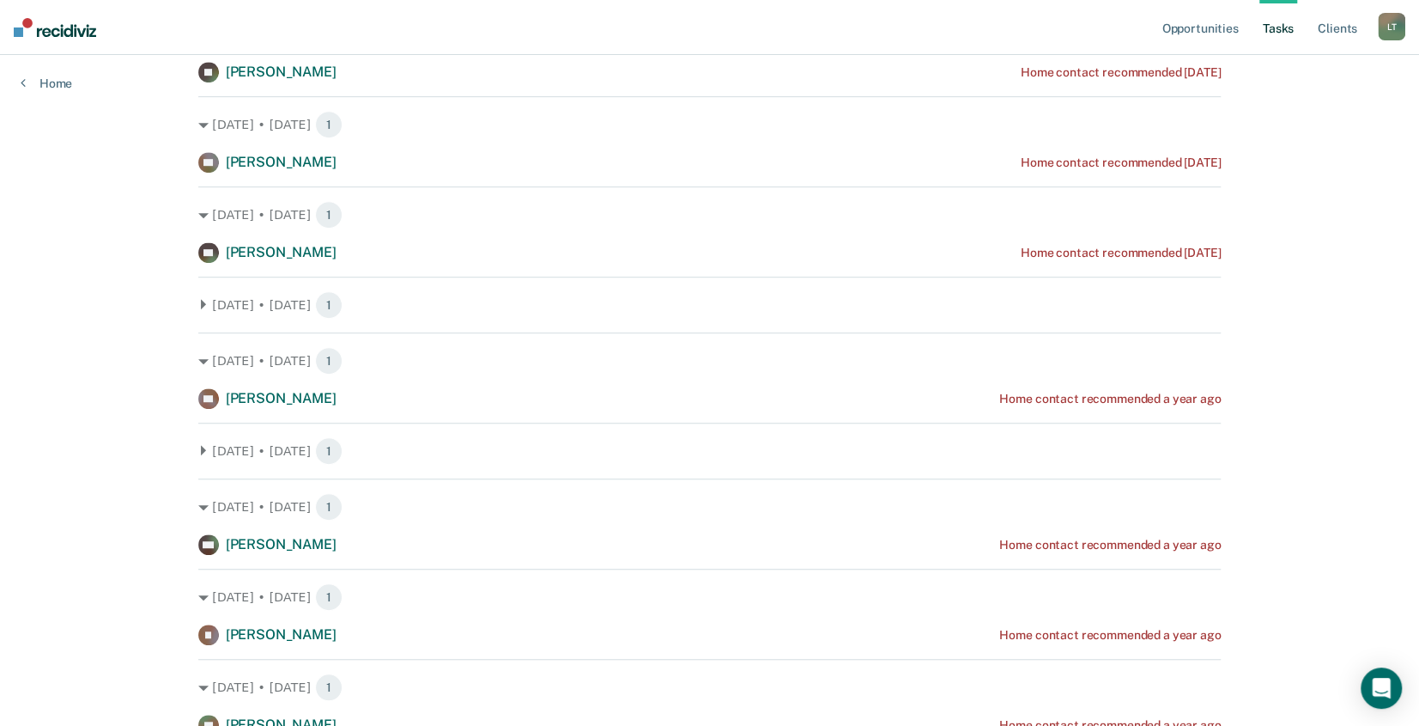
drag, startPoint x: 315, startPoint y: 300, endPoint x: 377, endPoint y: 362, distance: 88.0
click at [315, 301] on span "1" at bounding box center [328, 304] width 27 height 27
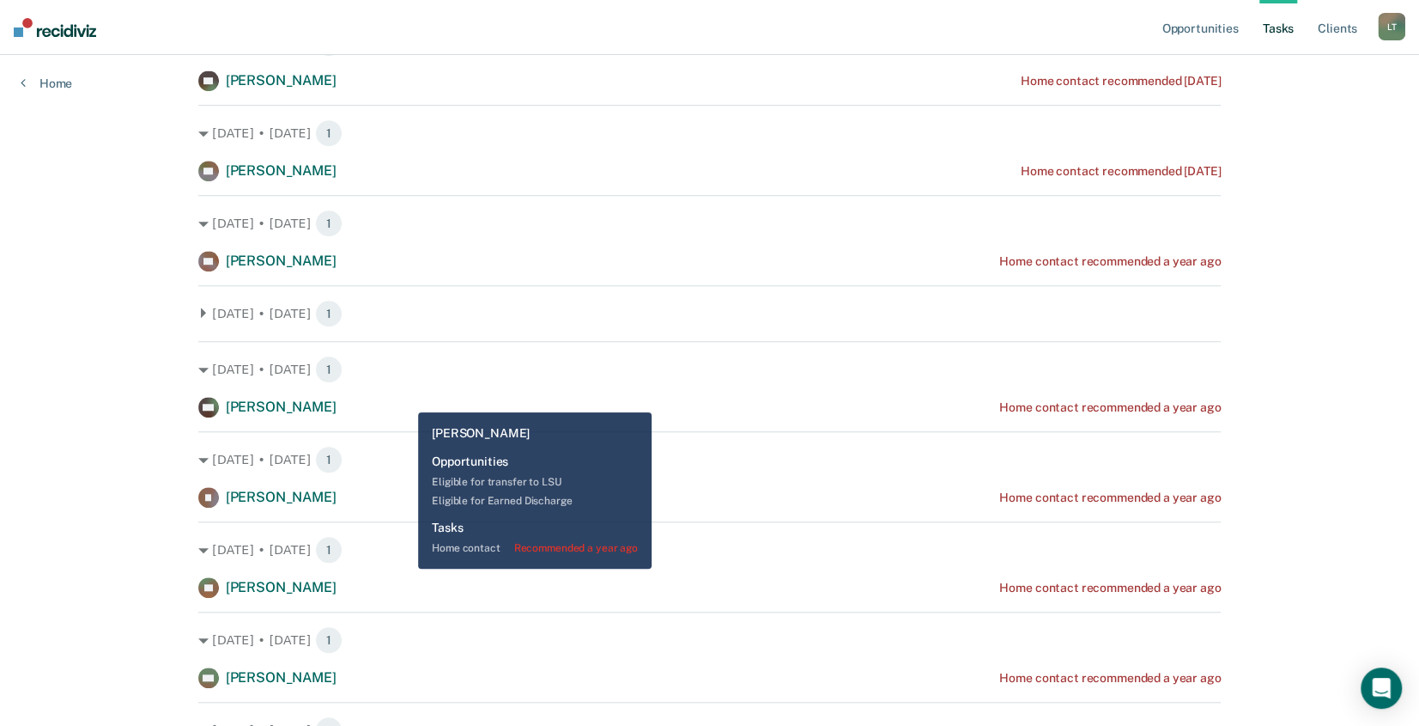
scroll to position [829, 0]
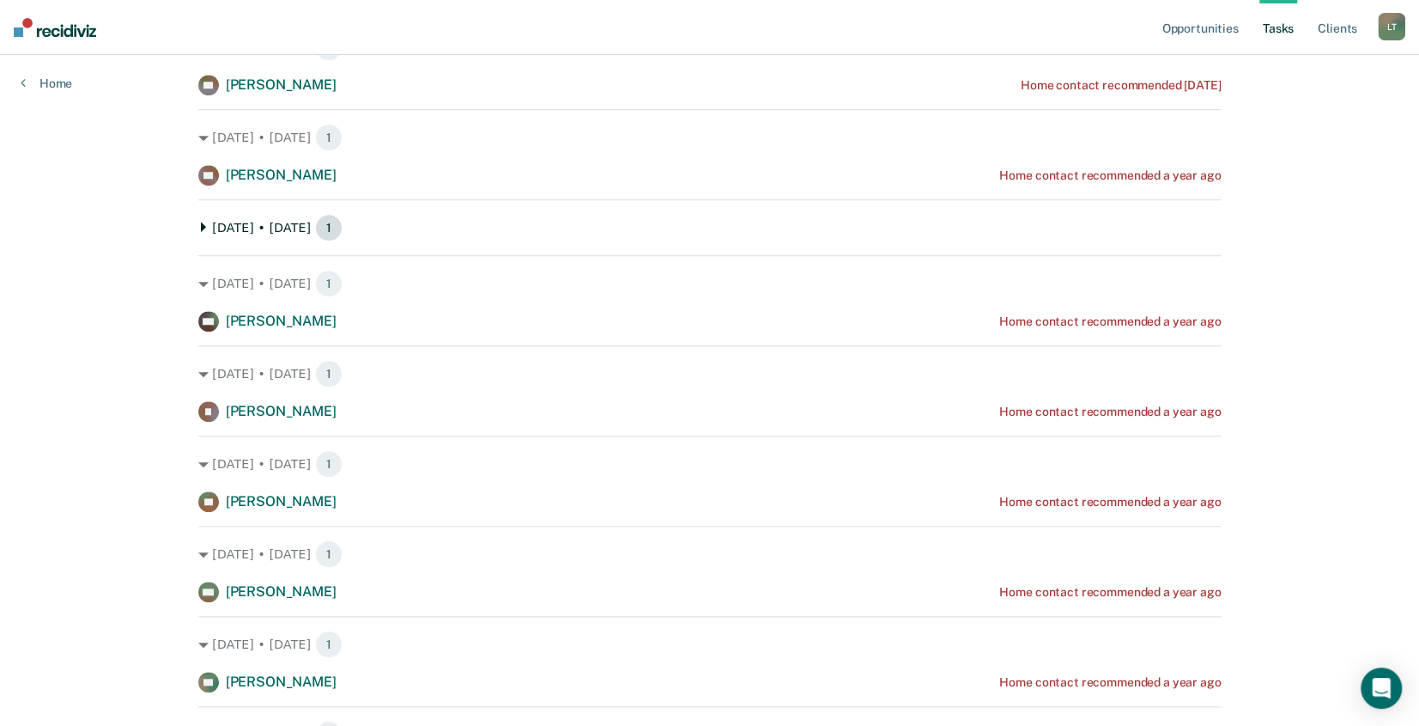
click at [318, 226] on span "1" at bounding box center [328, 227] width 27 height 27
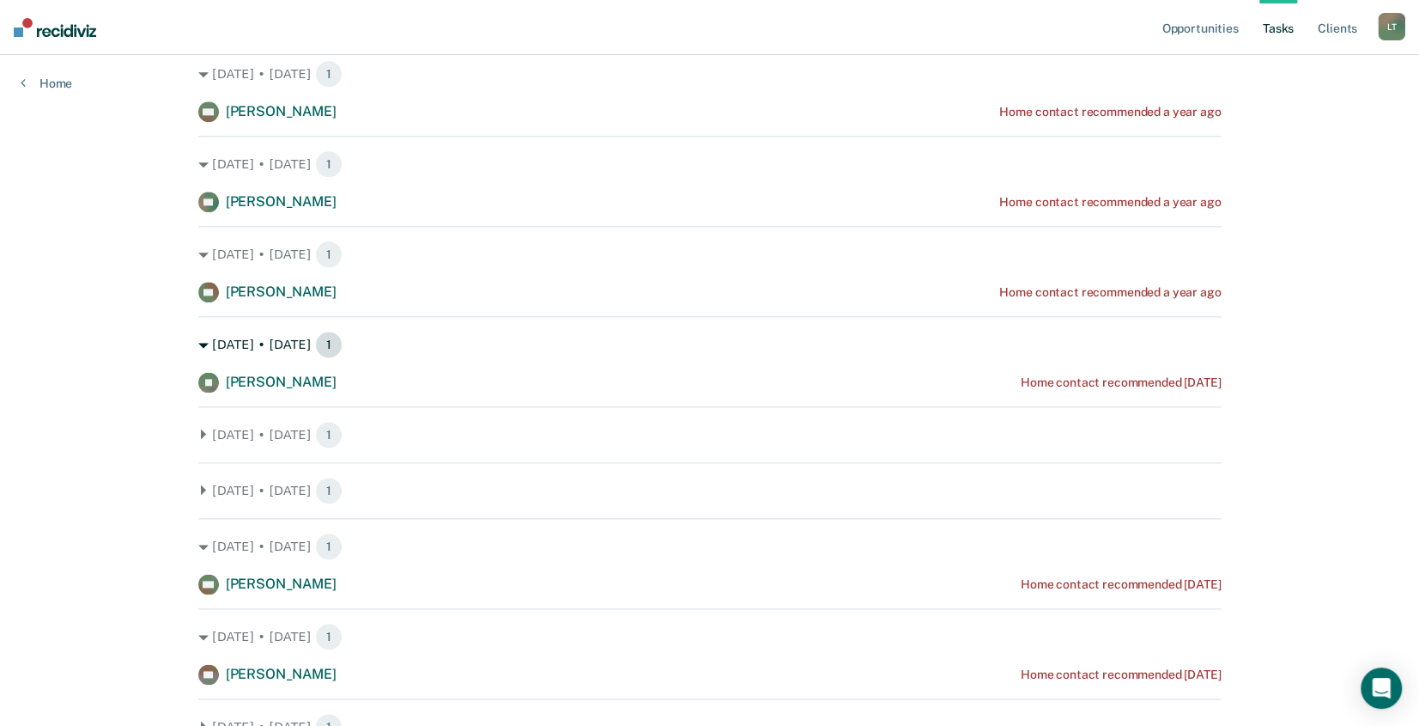
scroll to position [1344, 0]
click at [316, 431] on span "1" at bounding box center [328, 433] width 27 height 27
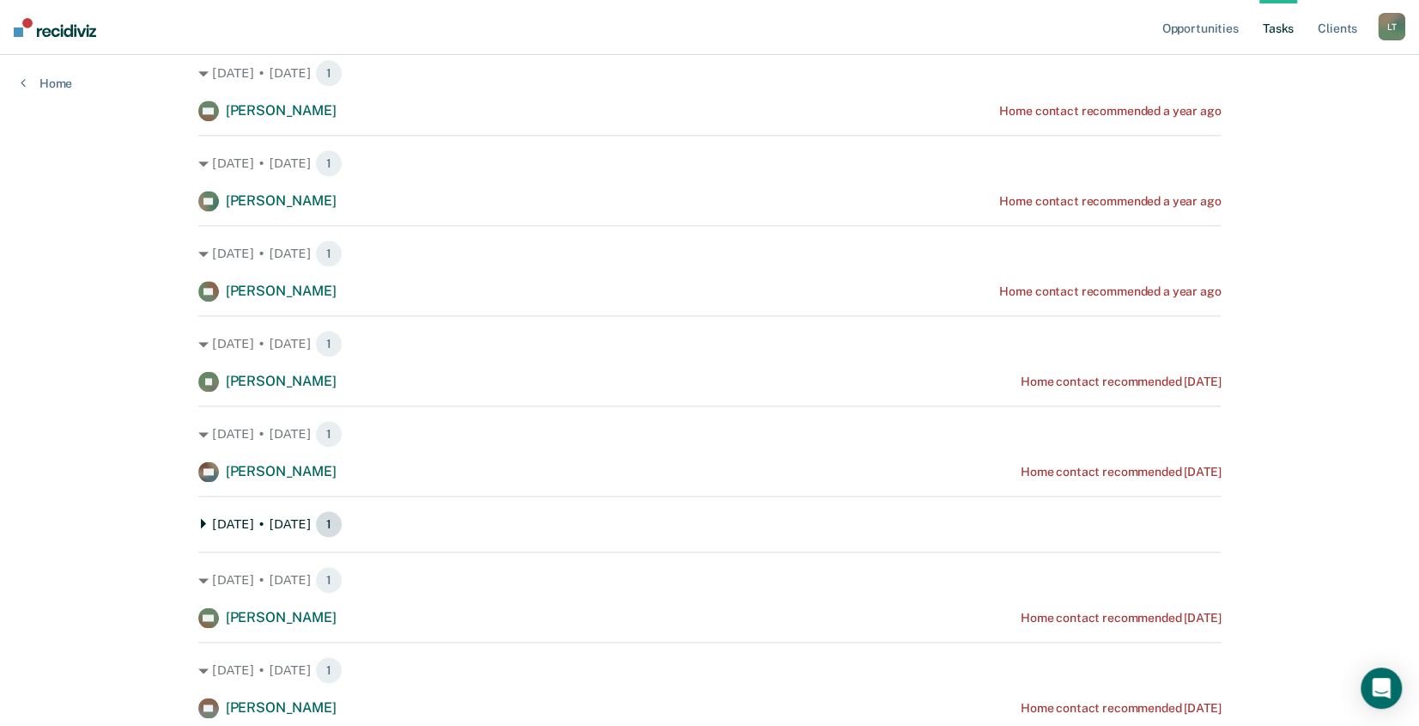
click at [329, 522] on span "1" at bounding box center [328, 523] width 27 height 27
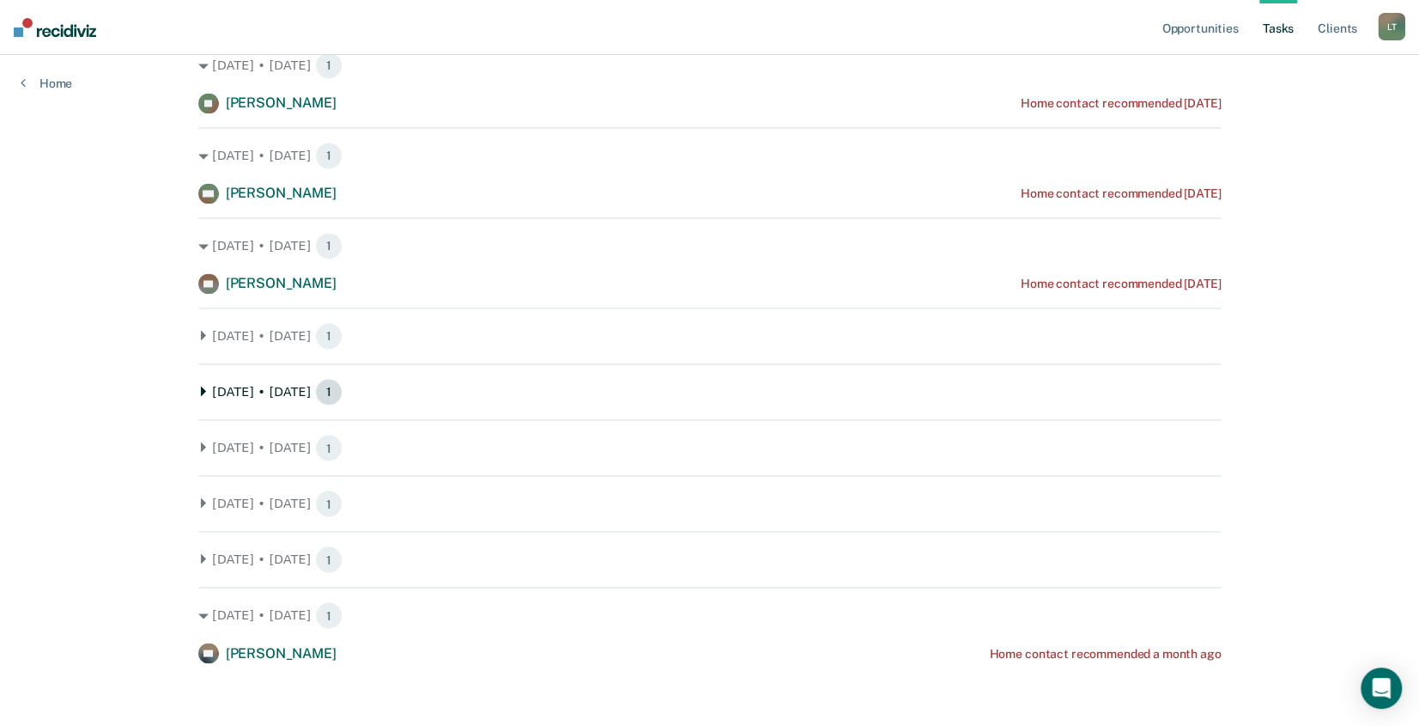
scroll to position [1807, 0]
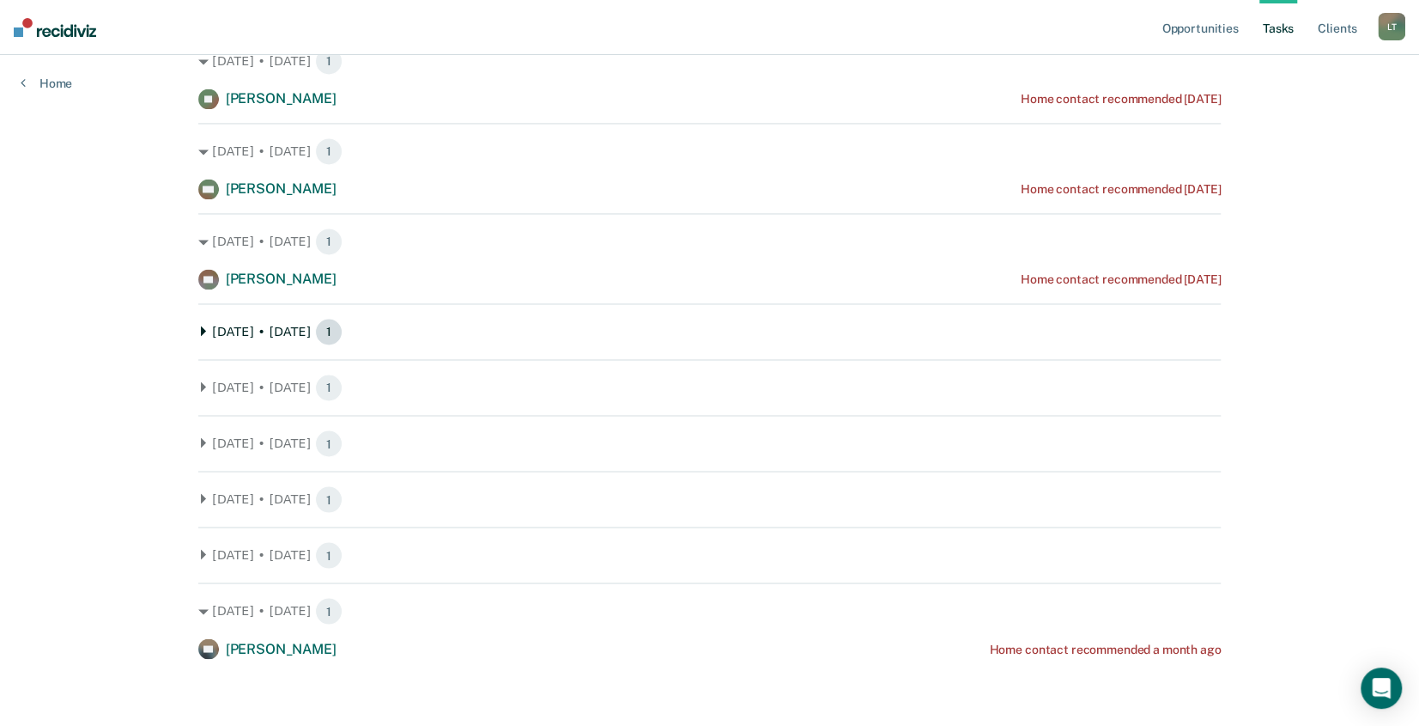
click at [320, 329] on span "1" at bounding box center [328, 331] width 27 height 27
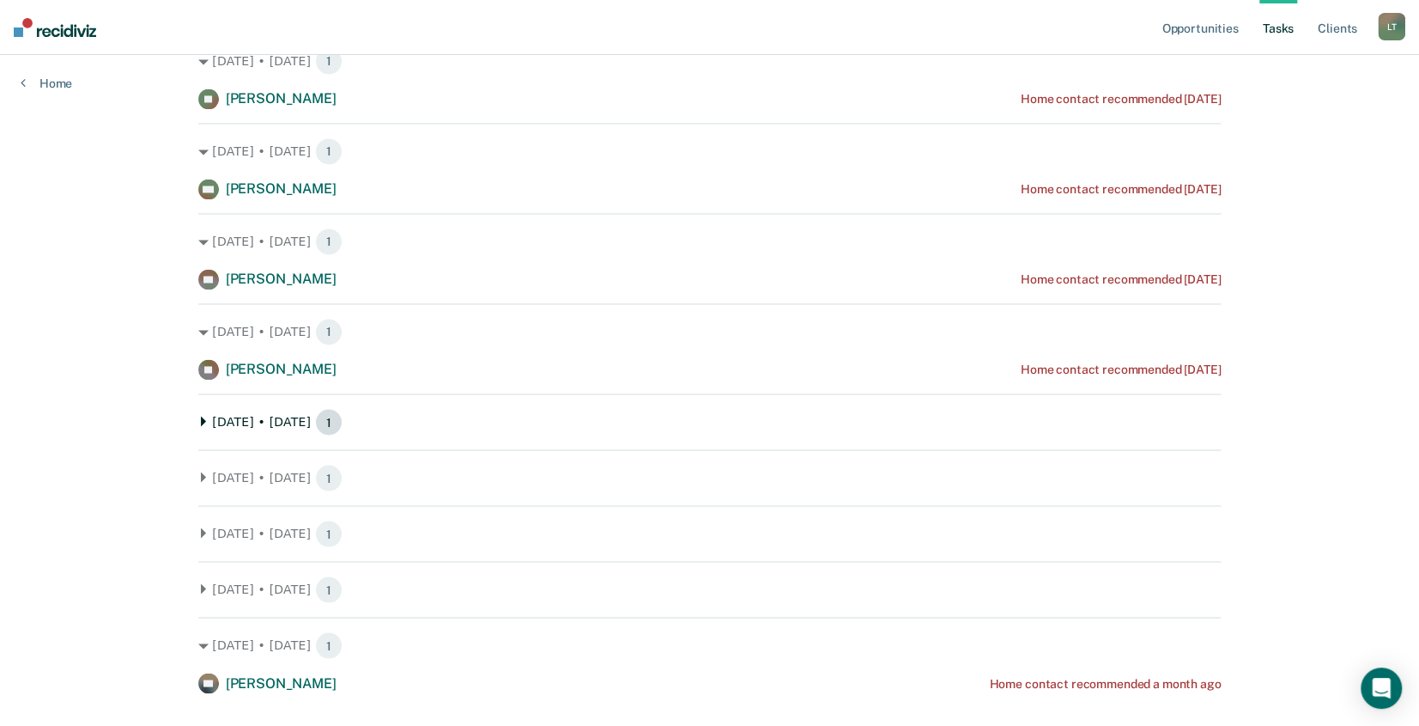
click at [315, 420] on span "1" at bounding box center [328, 421] width 27 height 27
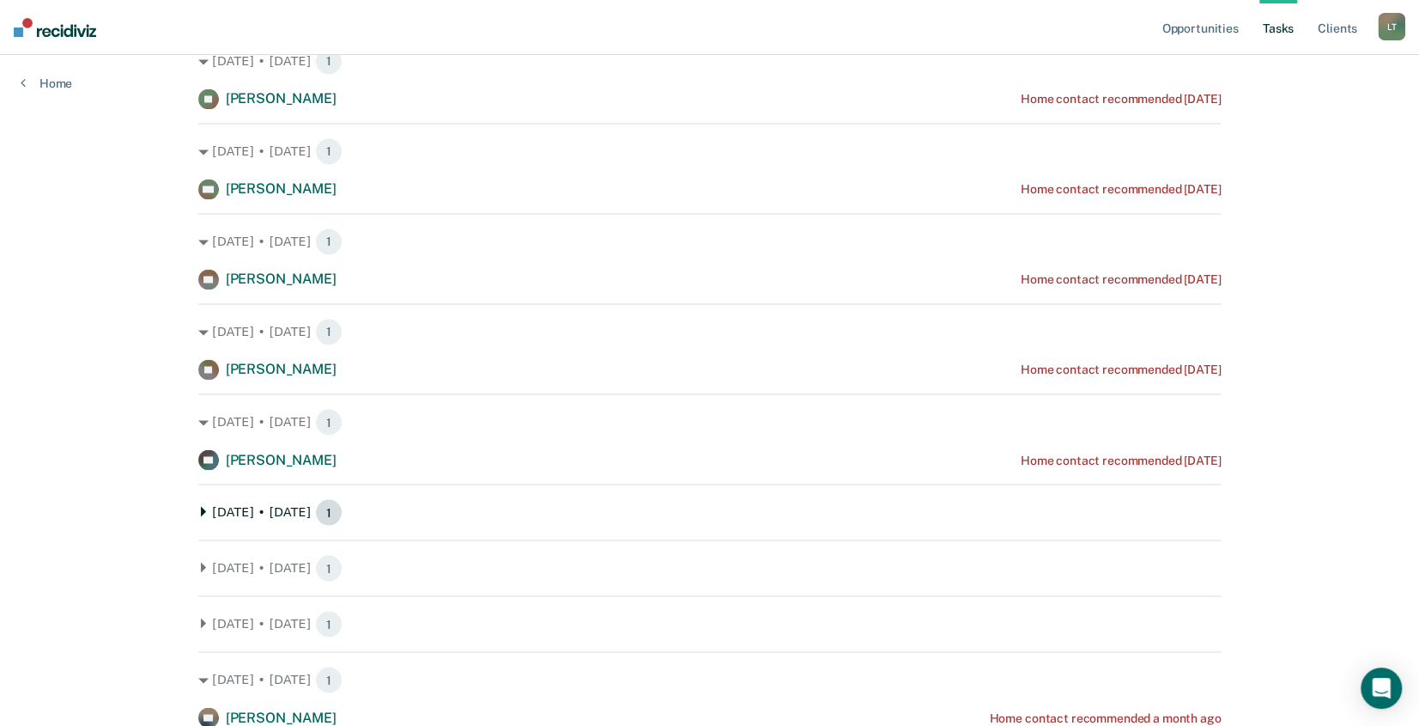
click at [324, 508] on span "1" at bounding box center [328, 511] width 27 height 27
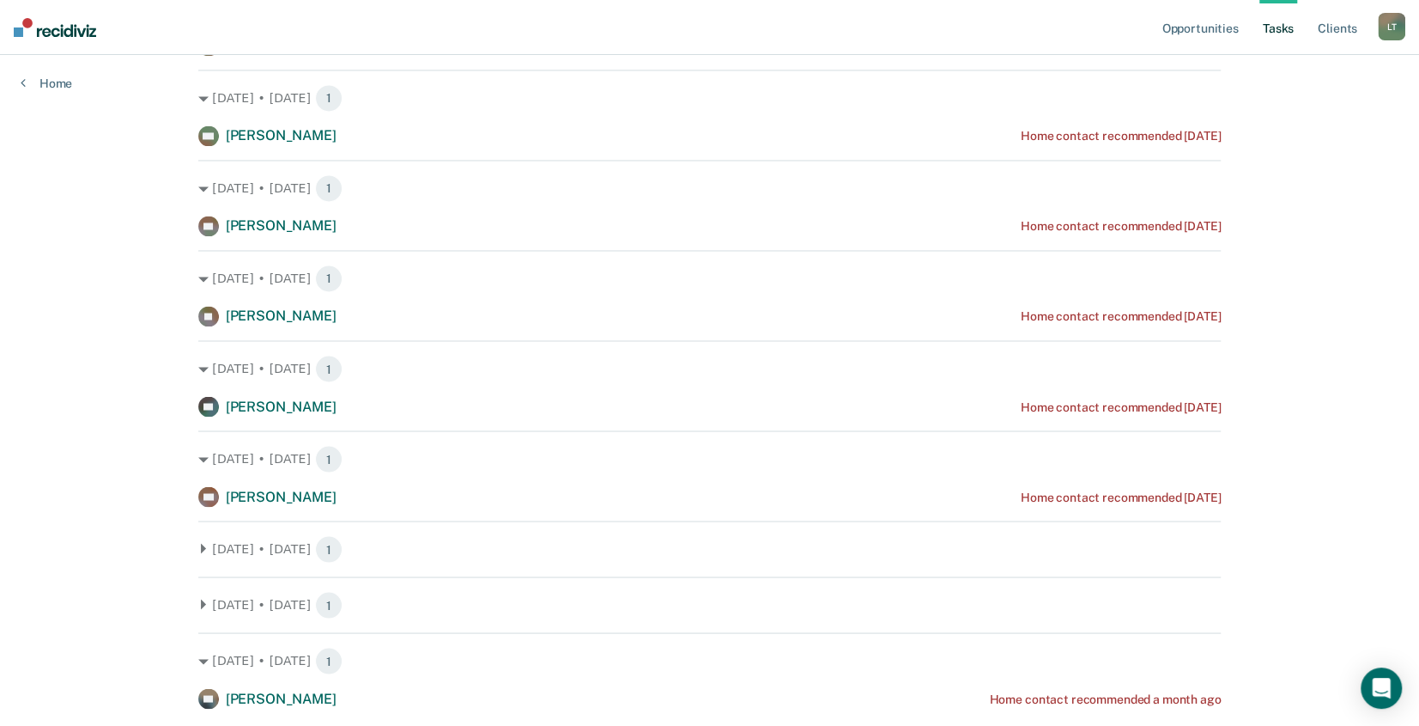
scroll to position [1911, 0]
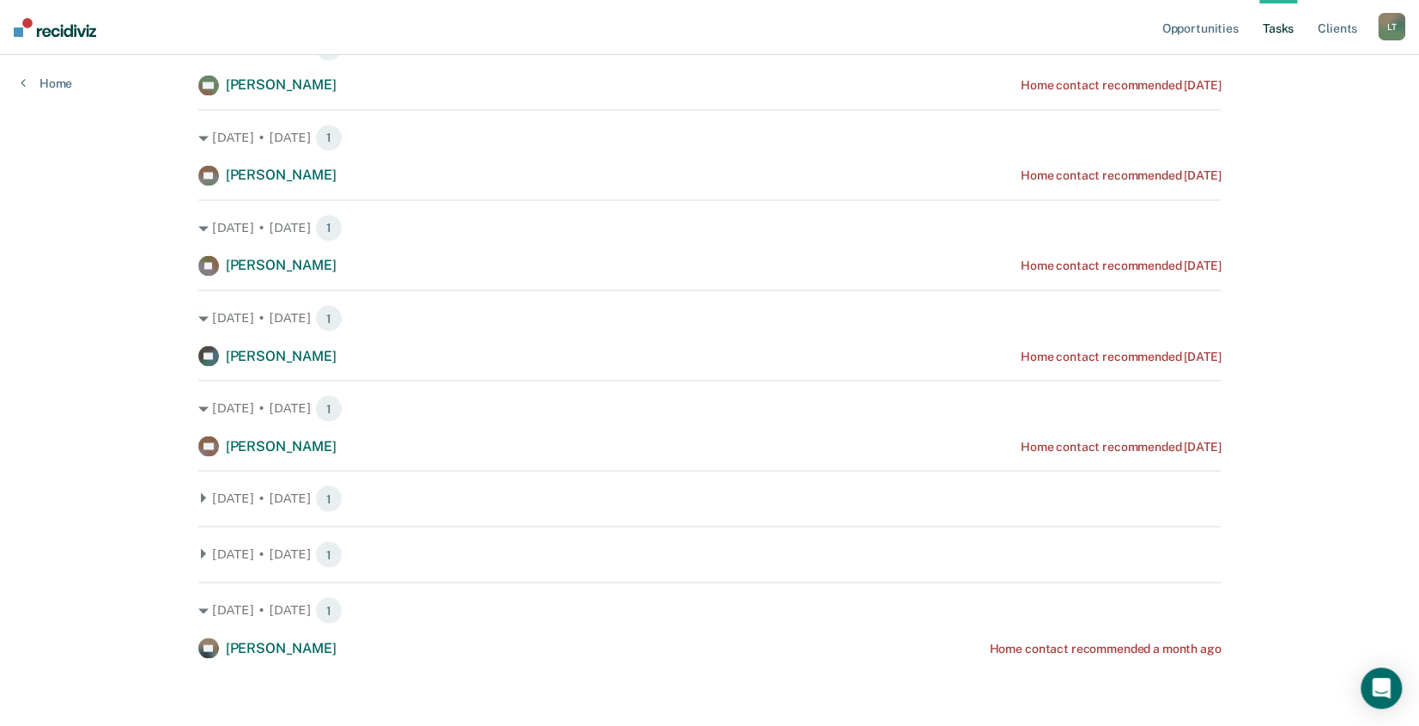
drag, startPoint x: 307, startPoint y: 494, endPoint x: 313, endPoint y: 519, distance: 25.6
click at [315, 495] on span "1" at bounding box center [328, 497] width 27 height 27
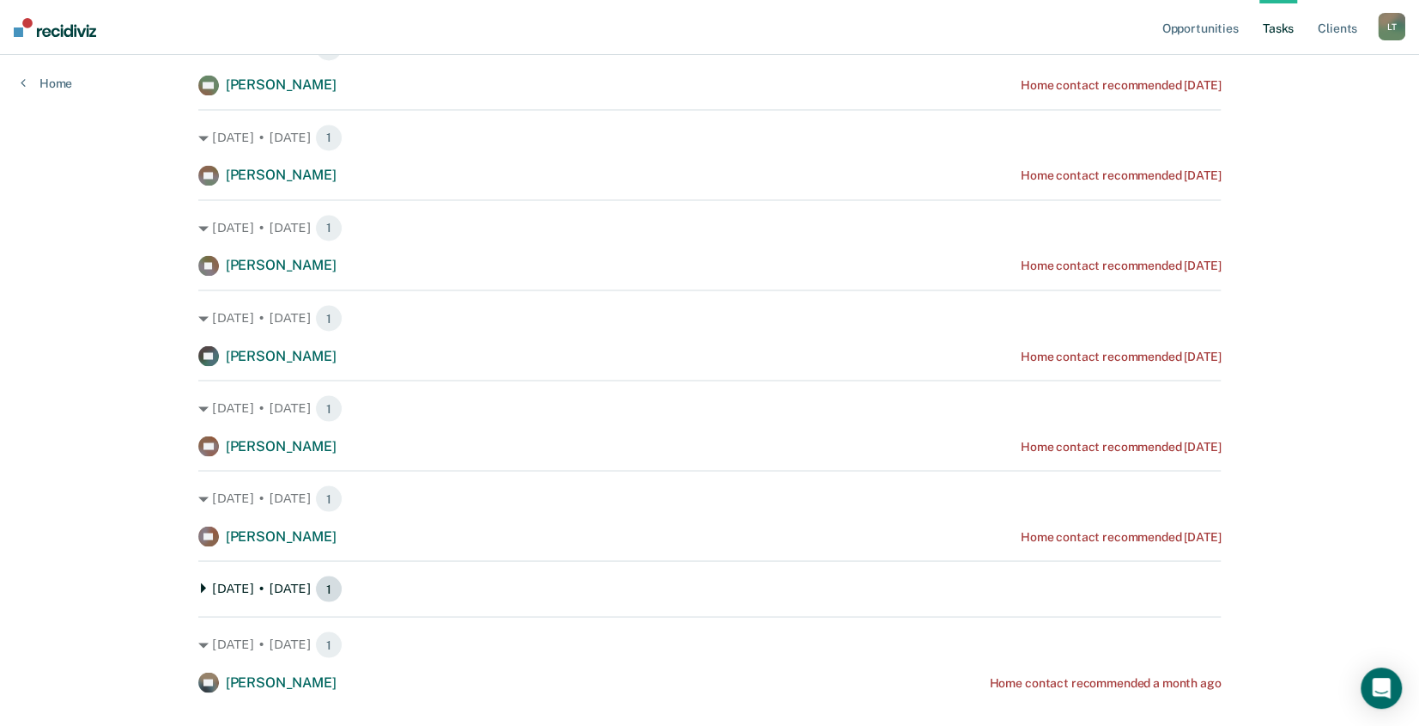
click at [315, 581] on span "1" at bounding box center [328, 587] width 27 height 27
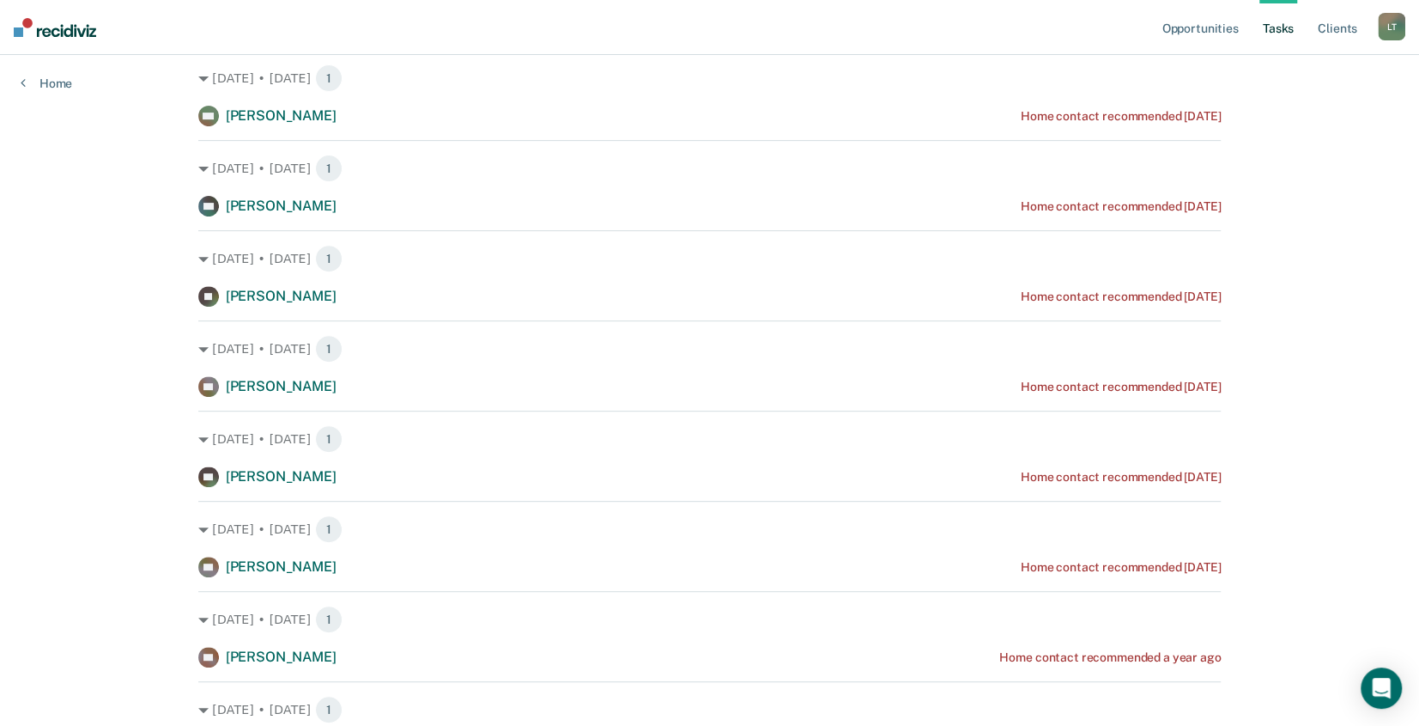
scroll to position [0, 0]
